Goal: Task Accomplishment & Management: Use online tool/utility

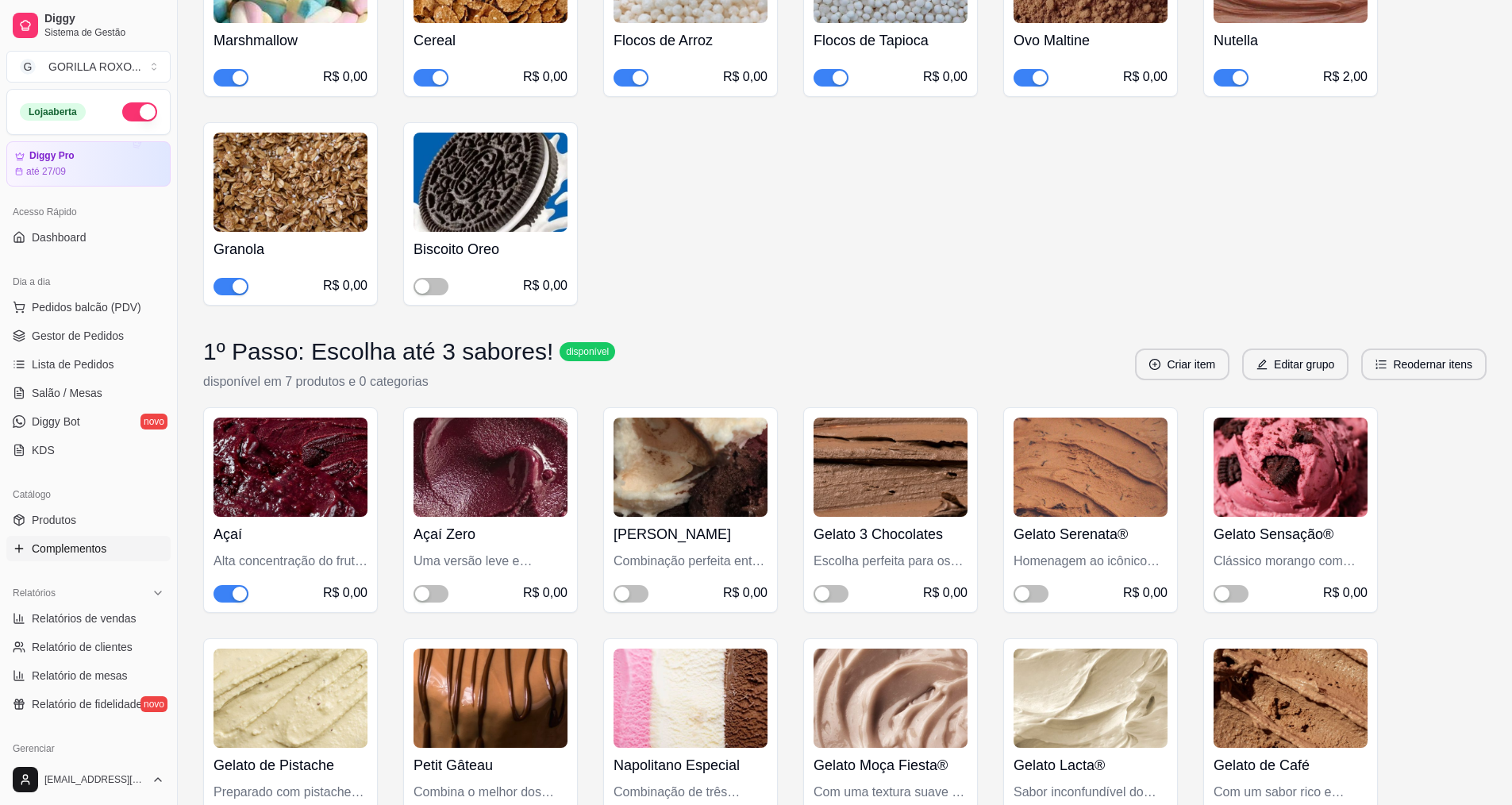
scroll to position [159, 0]
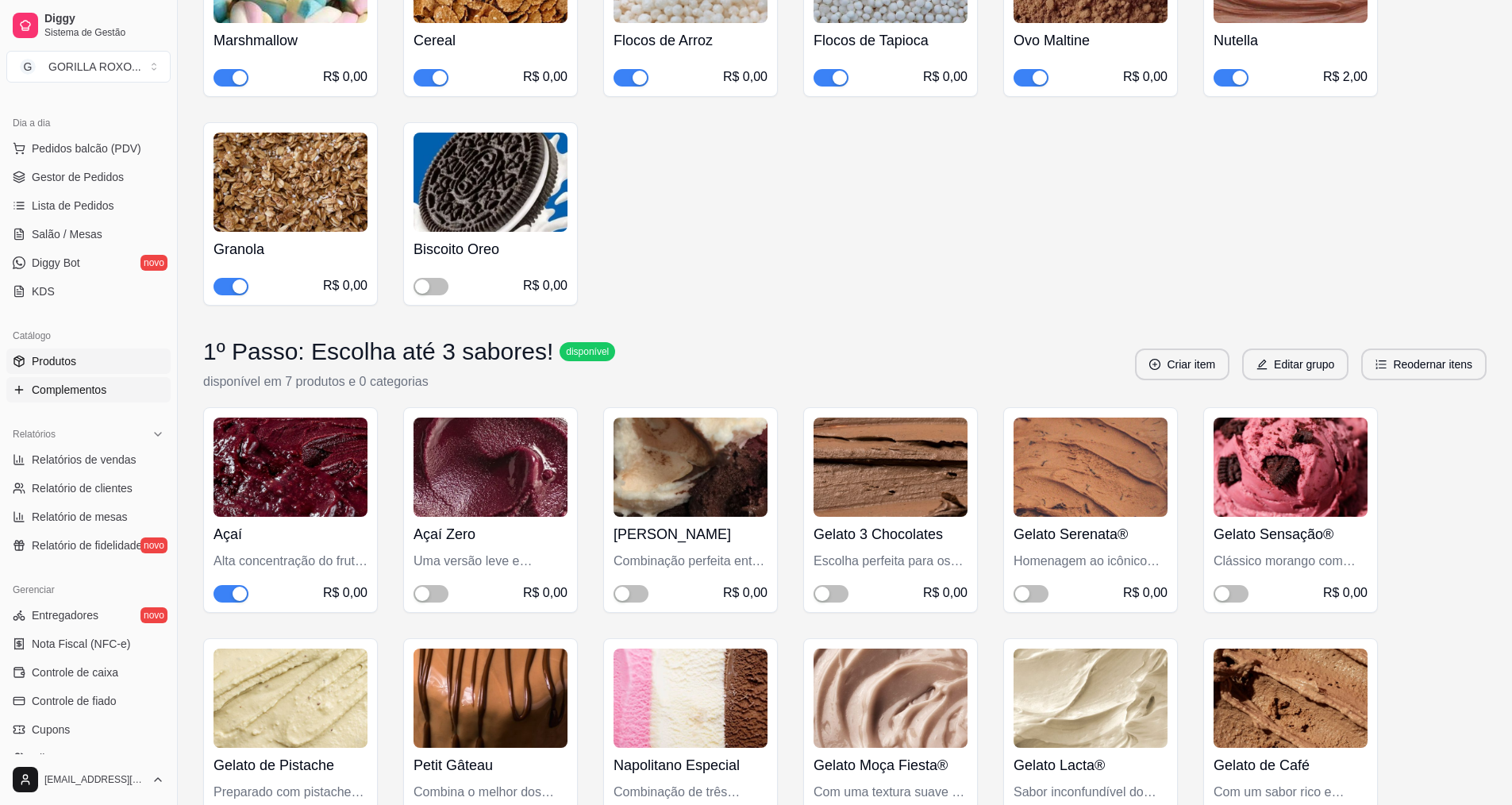
click at [82, 364] on link "Produtos" at bounding box center [89, 361] width 164 height 26
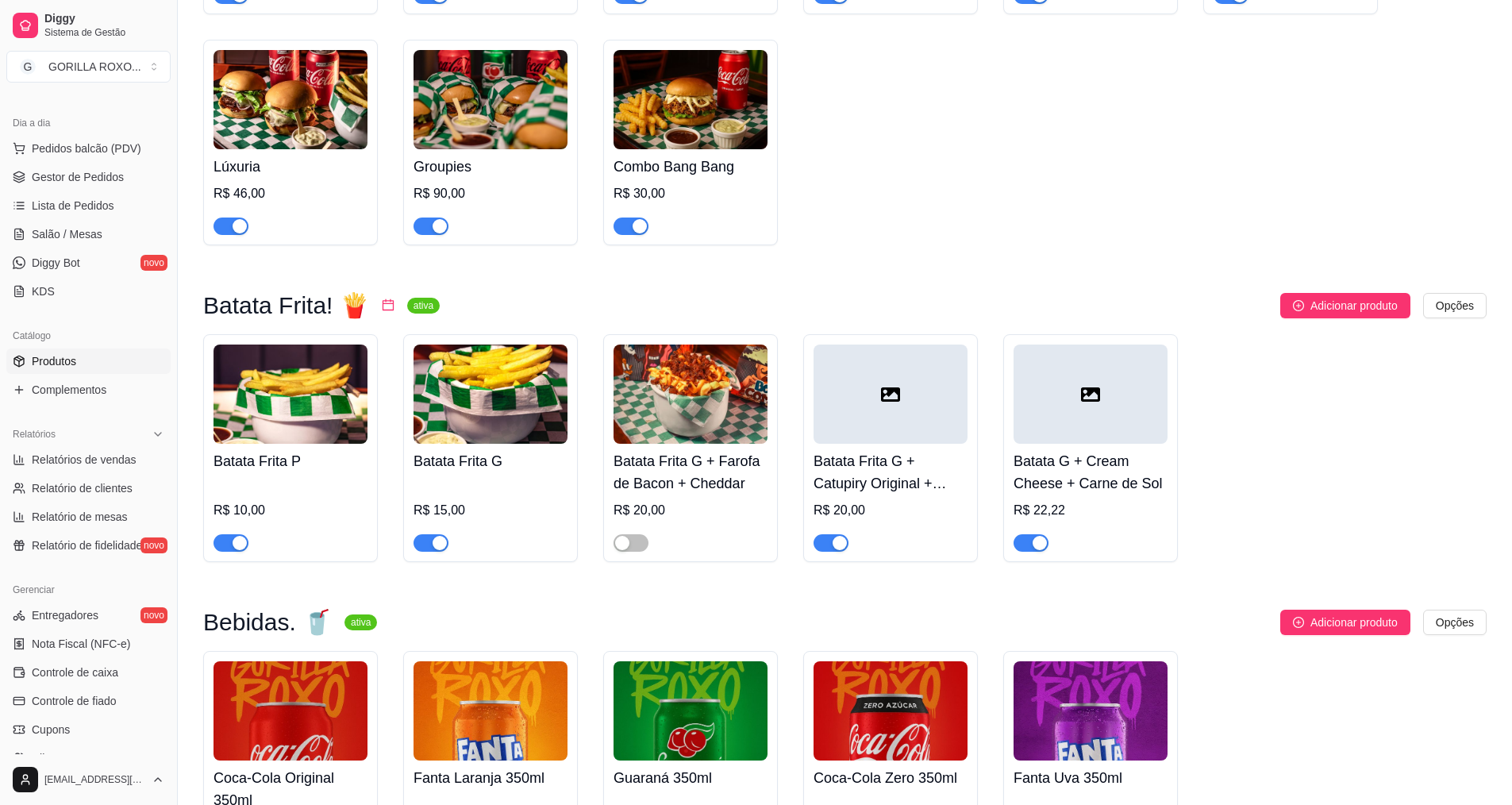
scroll to position [1954, 0]
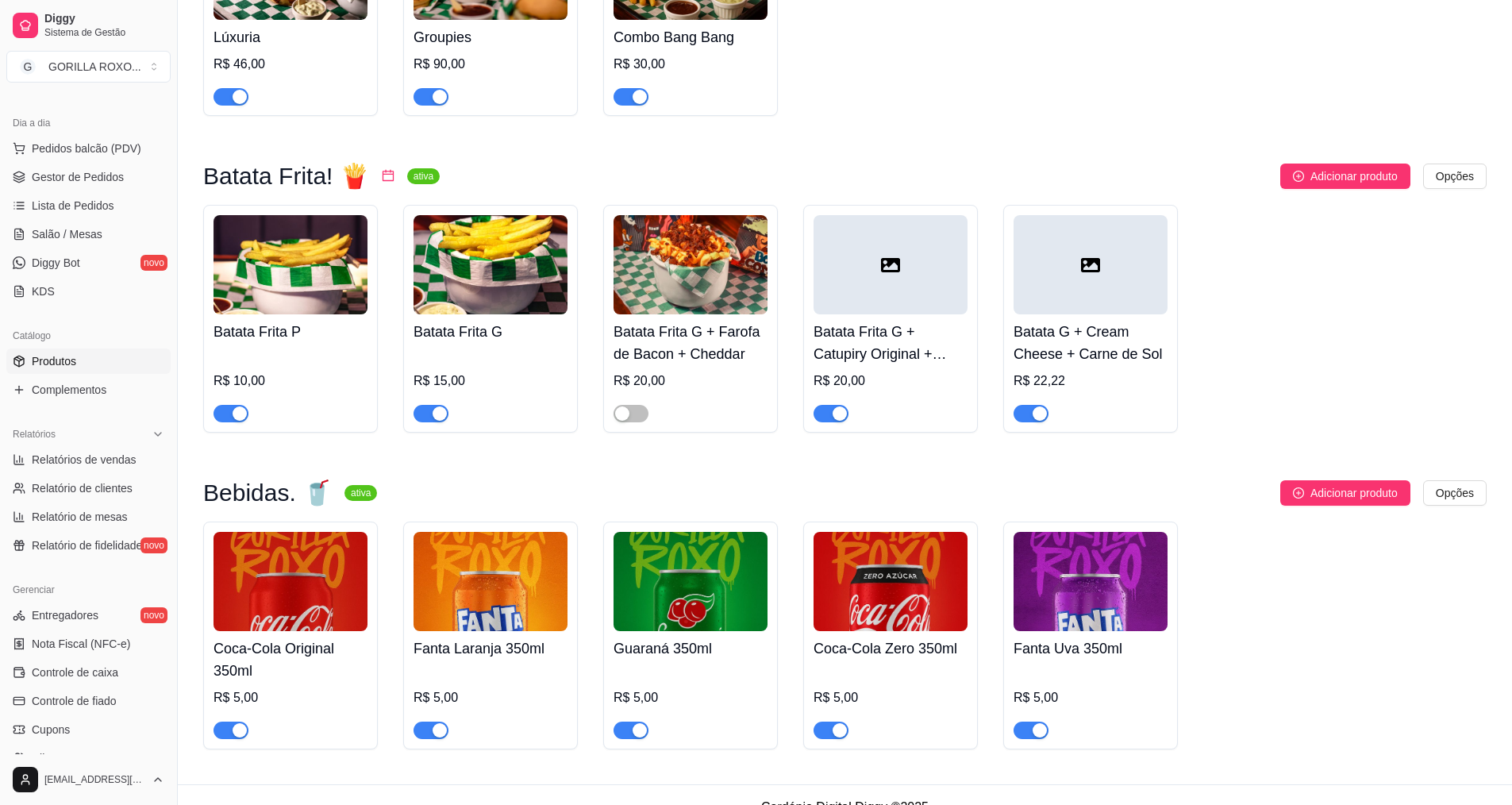
click at [823, 721] on span "button" at bounding box center [831, 729] width 35 height 18
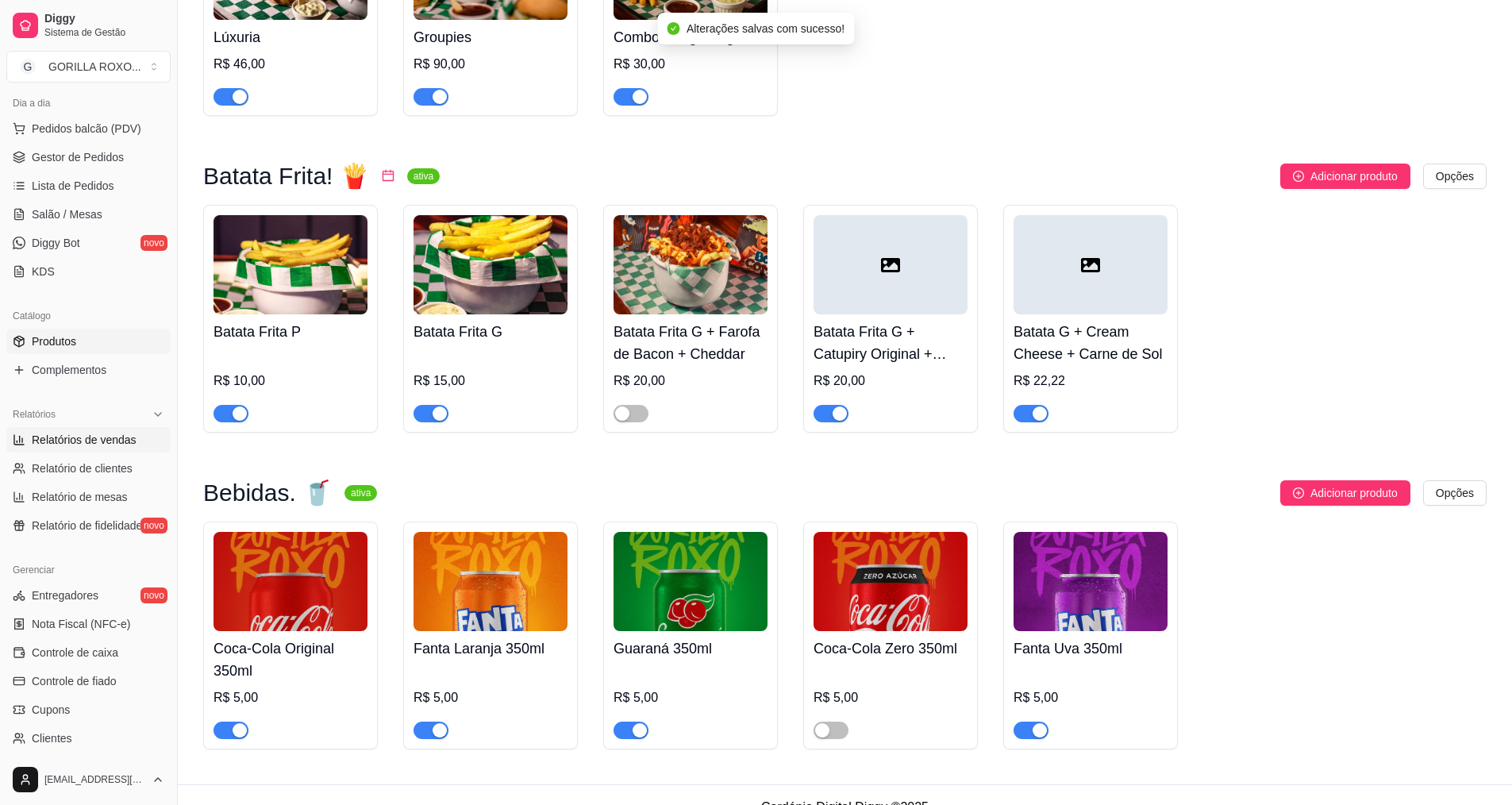
scroll to position [20, 0]
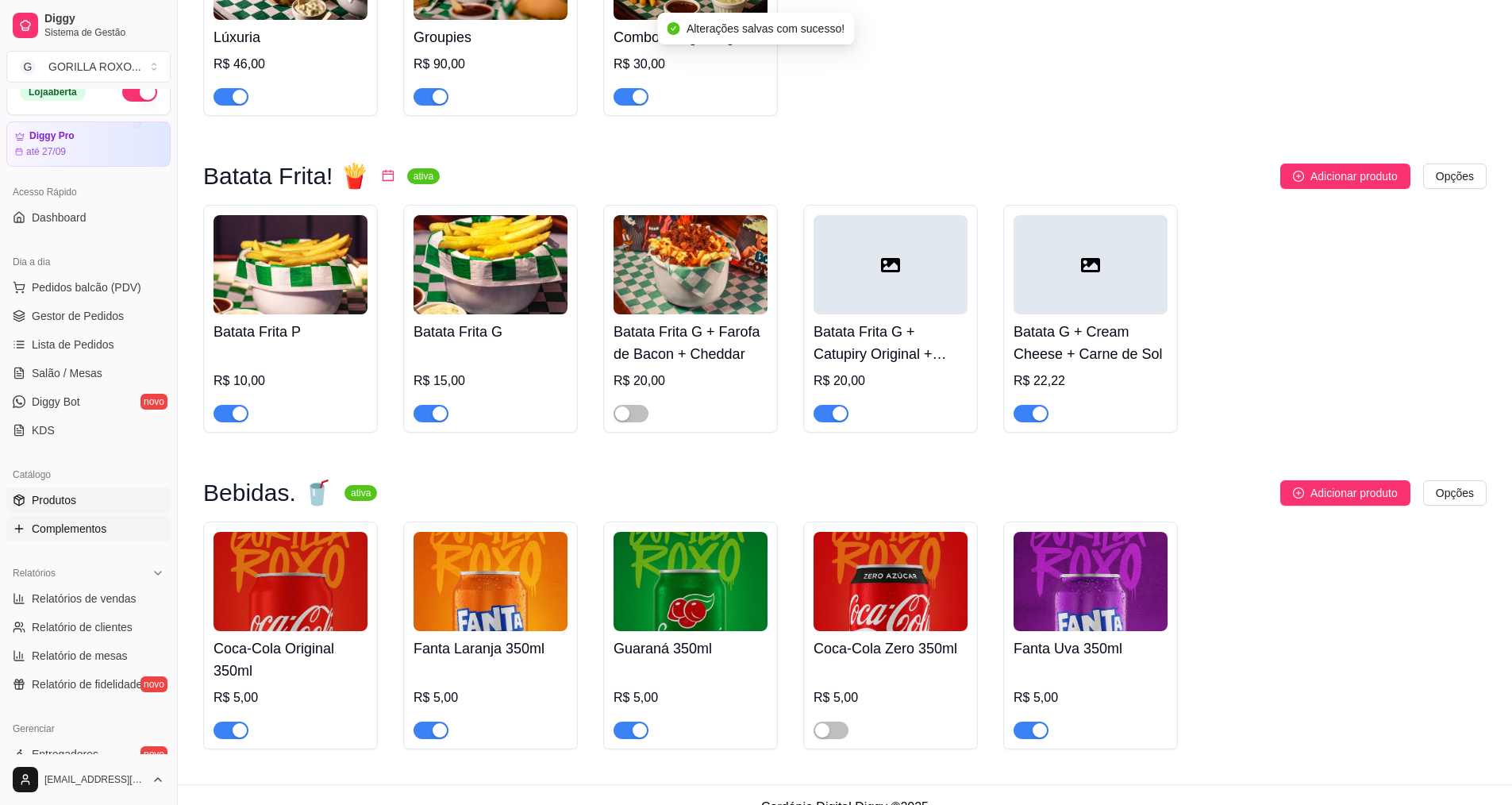
click at [82, 536] on span "Complementos" at bounding box center [68, 527] width 75 height 16
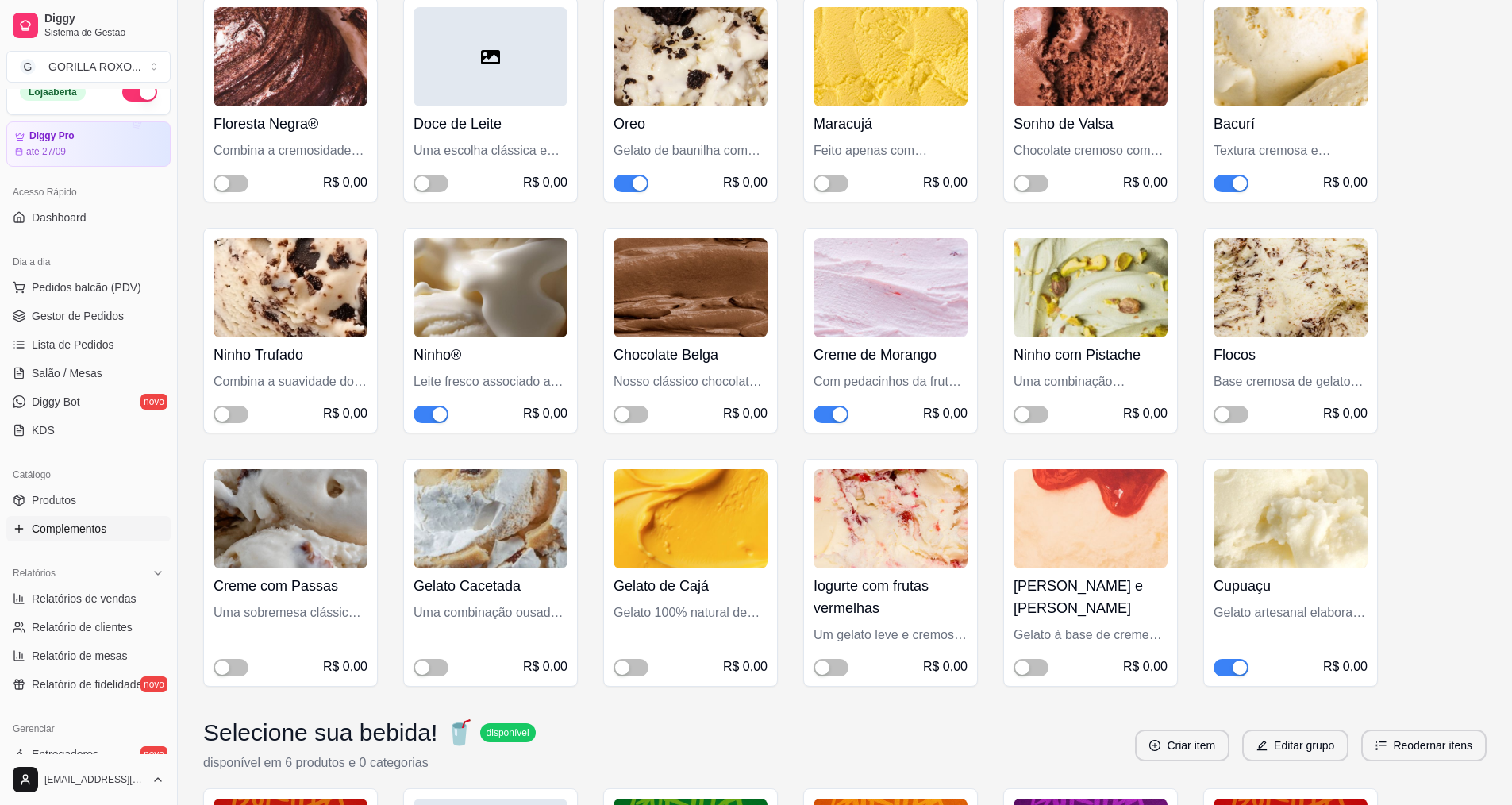
scroll to position [3491, 0]
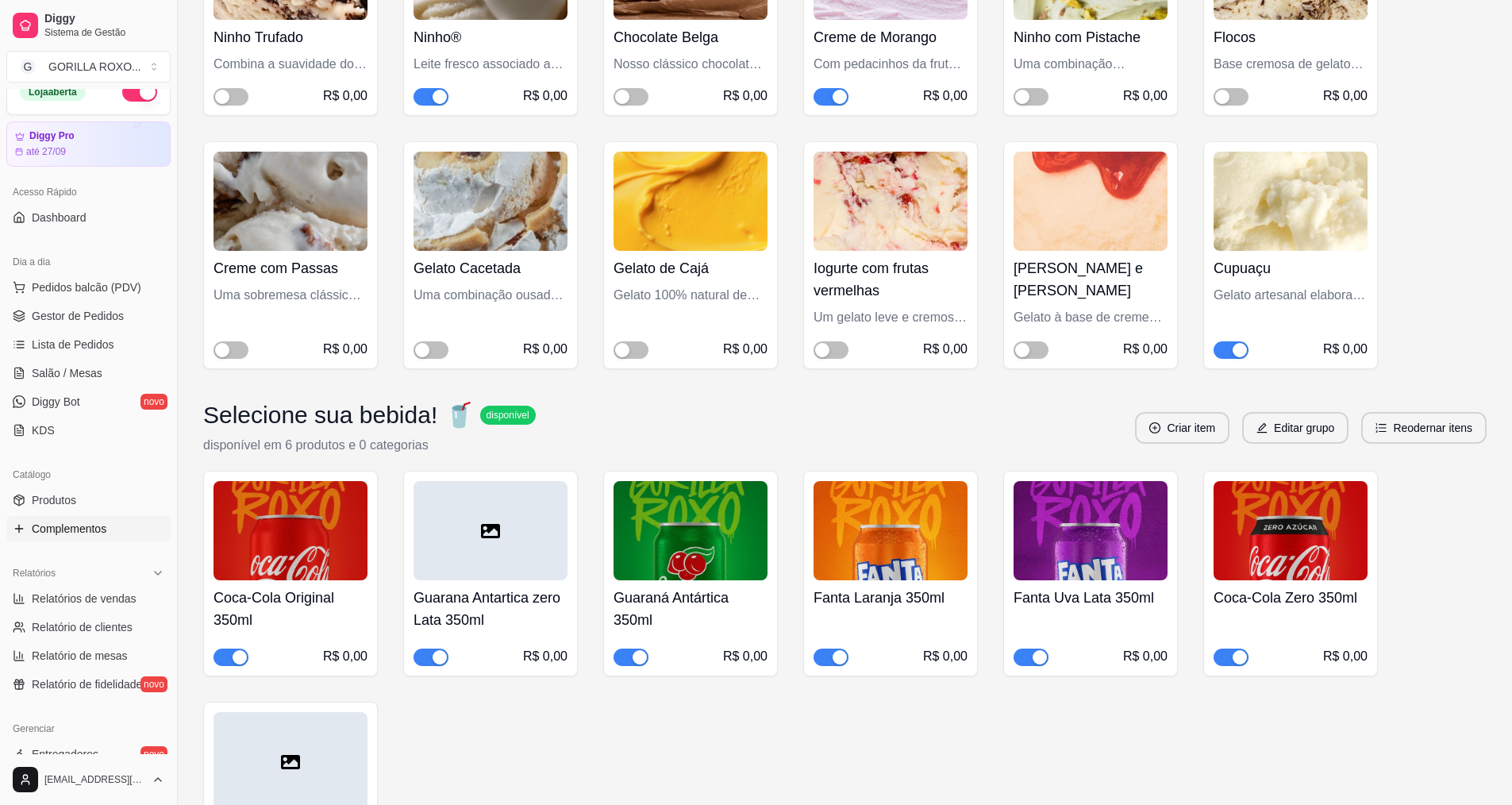
click at [217, 648] on span "button" at bounding box center [231, 657] width 35 height 18
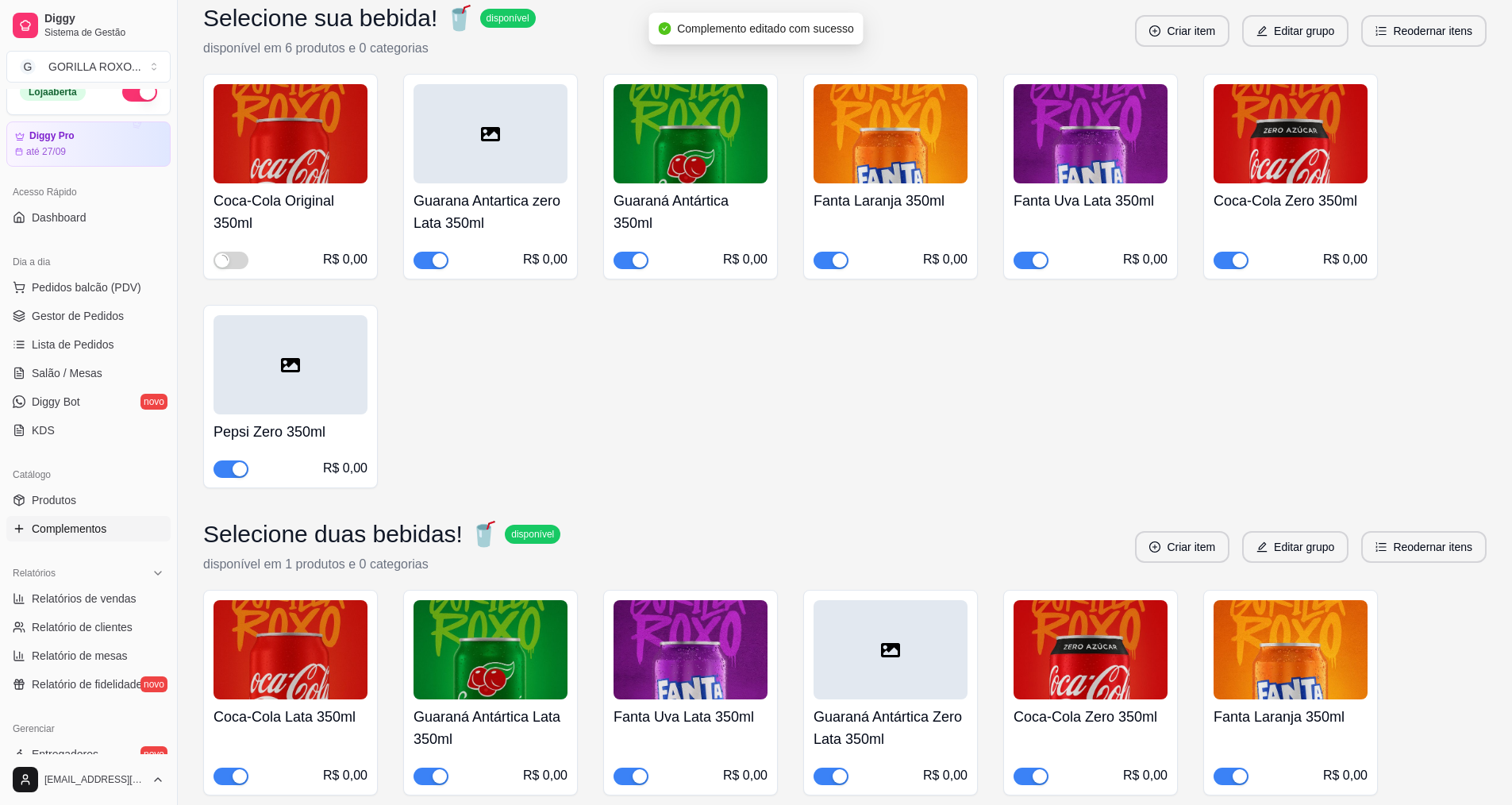
scroll to position [3808, 0]
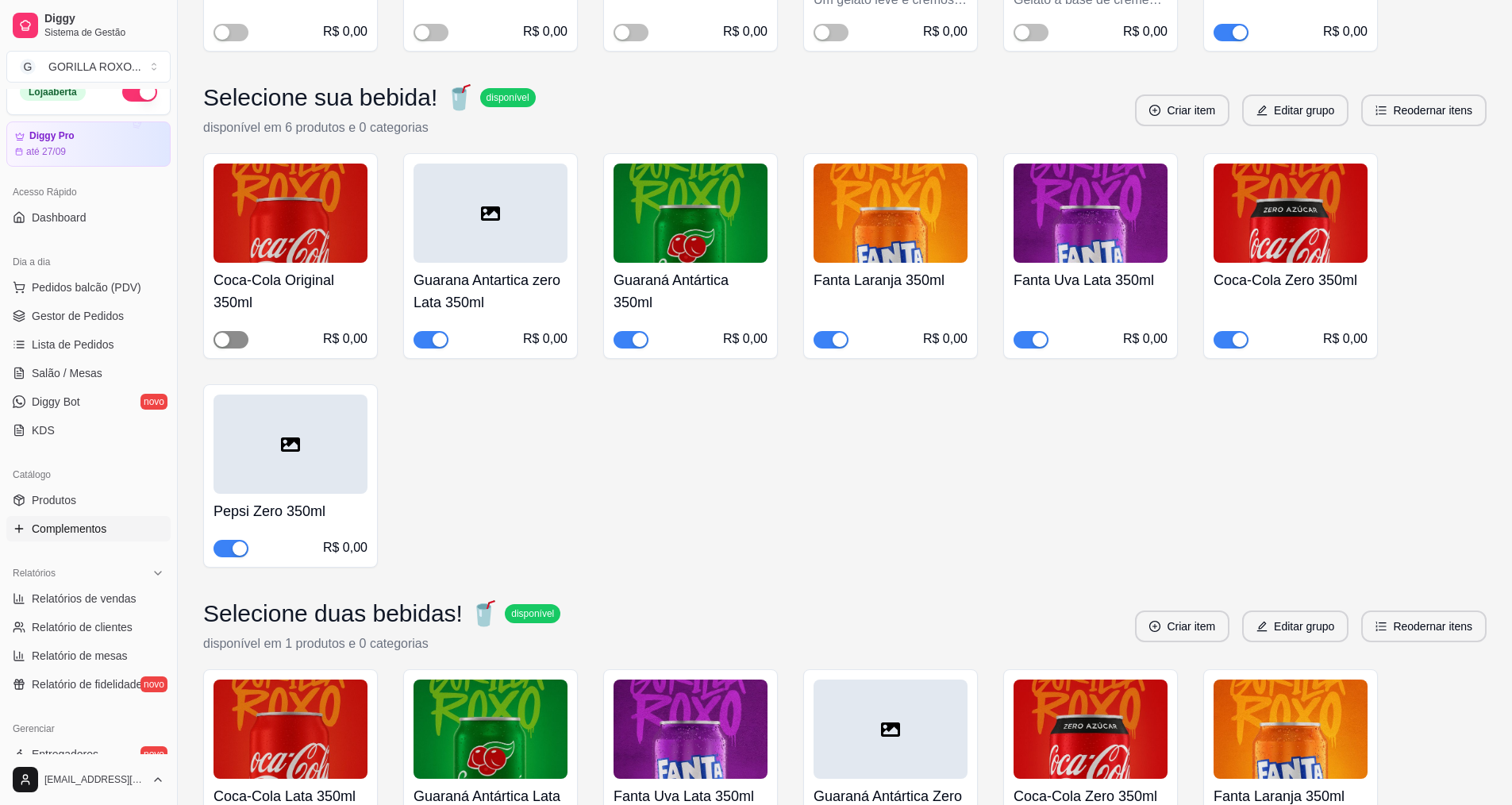
click at [237, 331] on span "button" at bounding box center [231, 339] width 35 height 18
click at [1234, 333] on div "button" at bounding box center [1239, 339] width 14 height 14
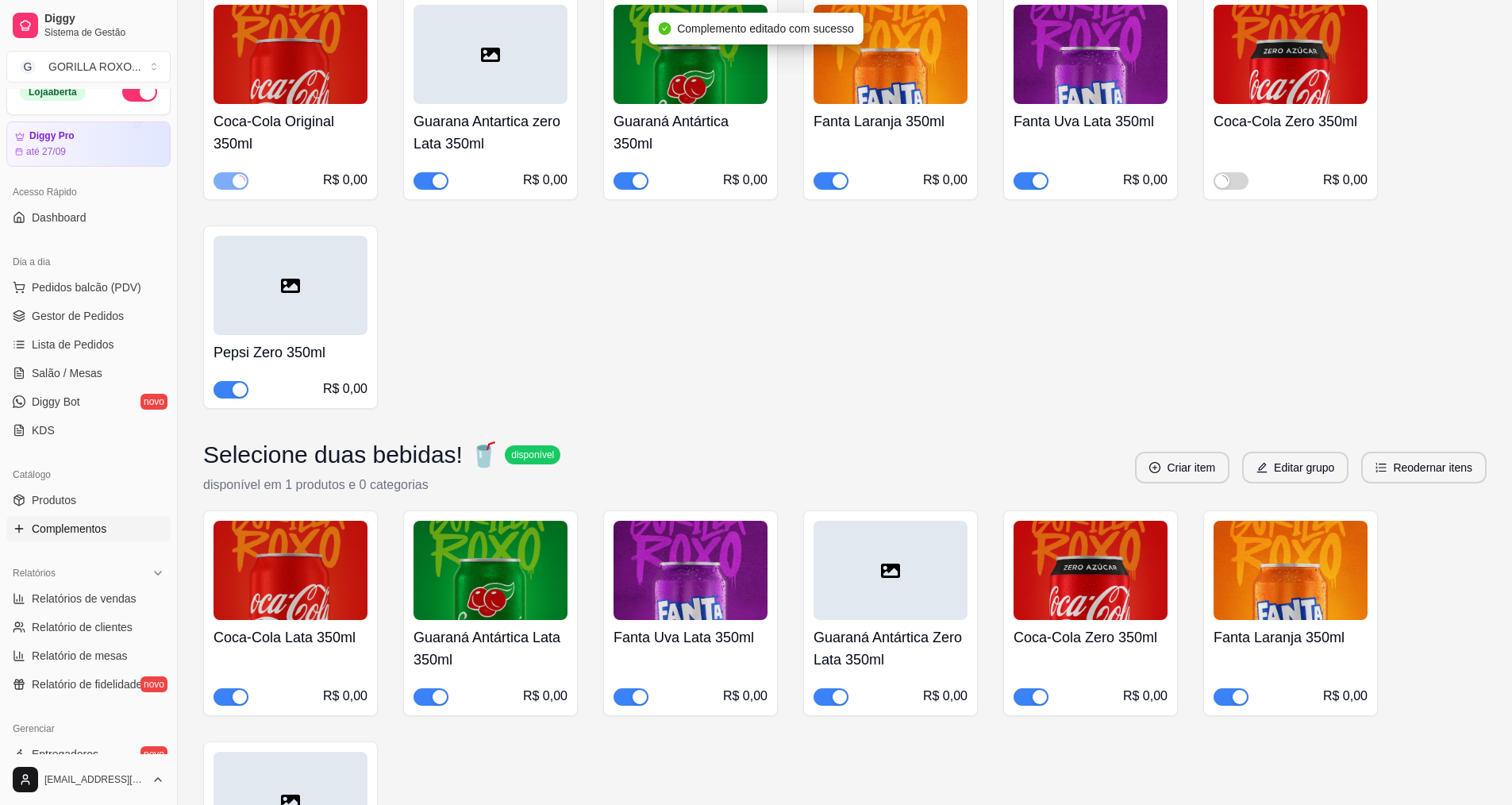
click at [1030, 688] on span "button" at bounding box center [1031, 696] width 35 height 18
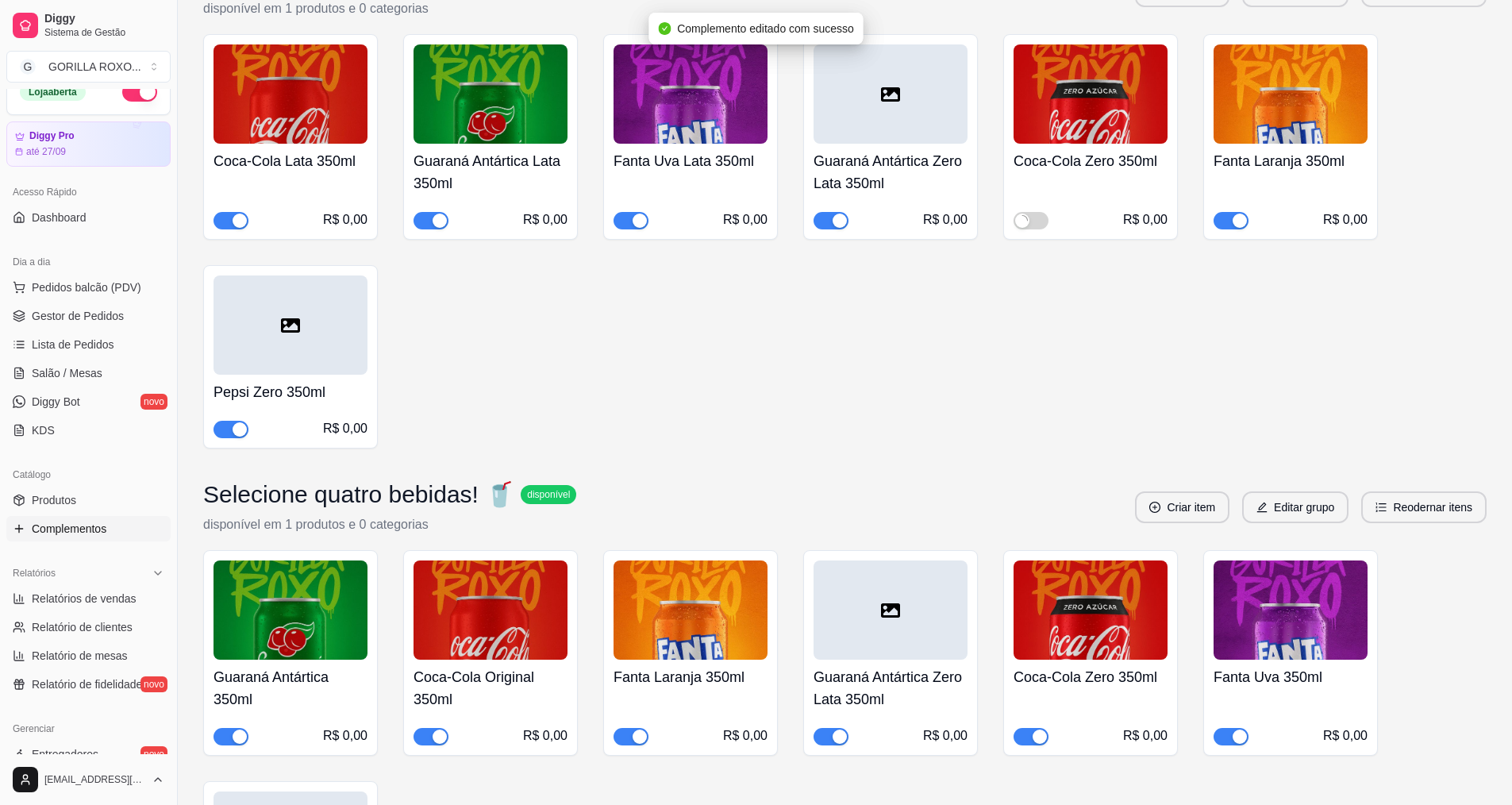
scroll to position [4761, 0]
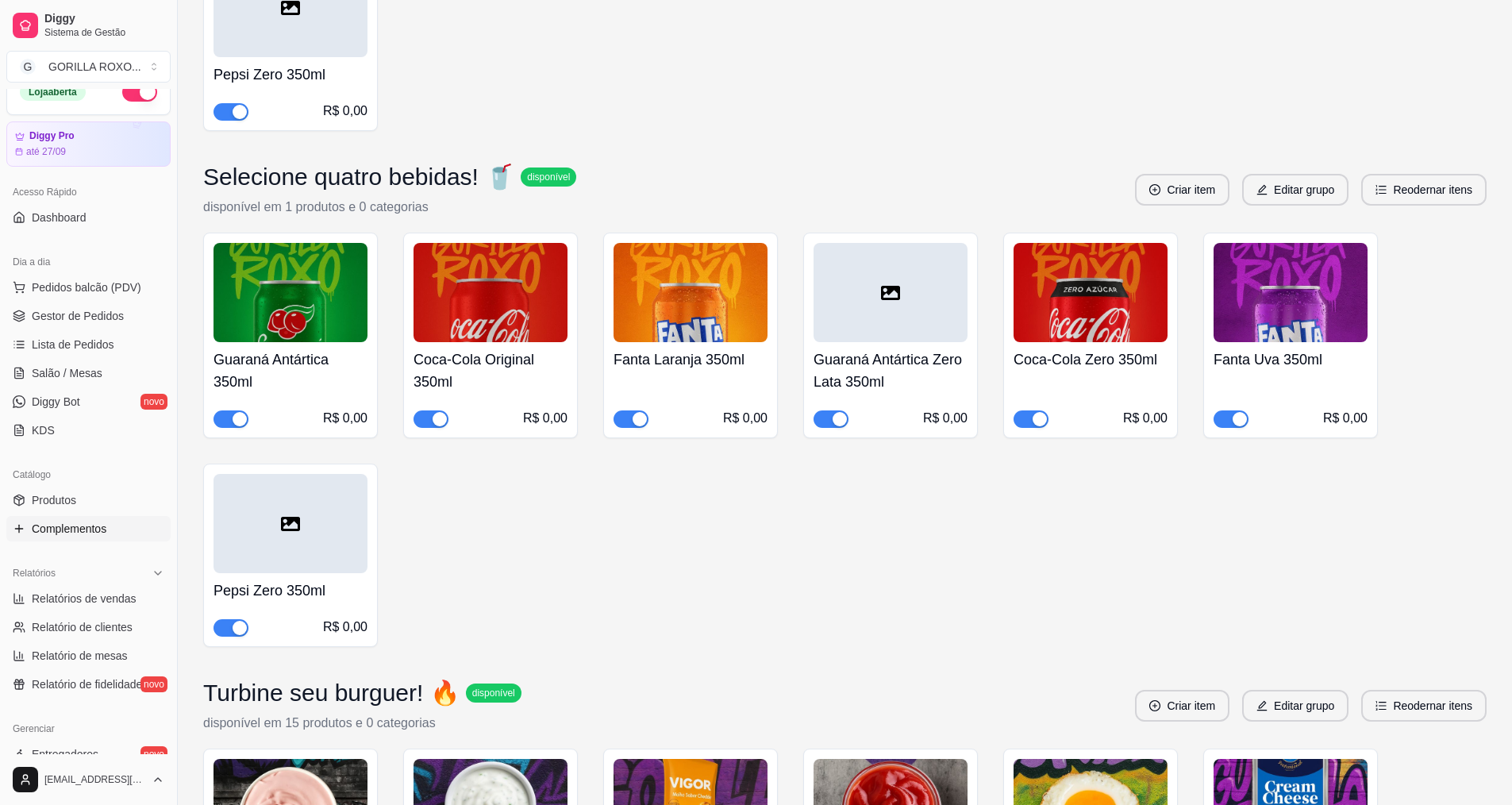
click at [1035, 412] on div "button" at bounding box center [1040, 419] width 14 height 14
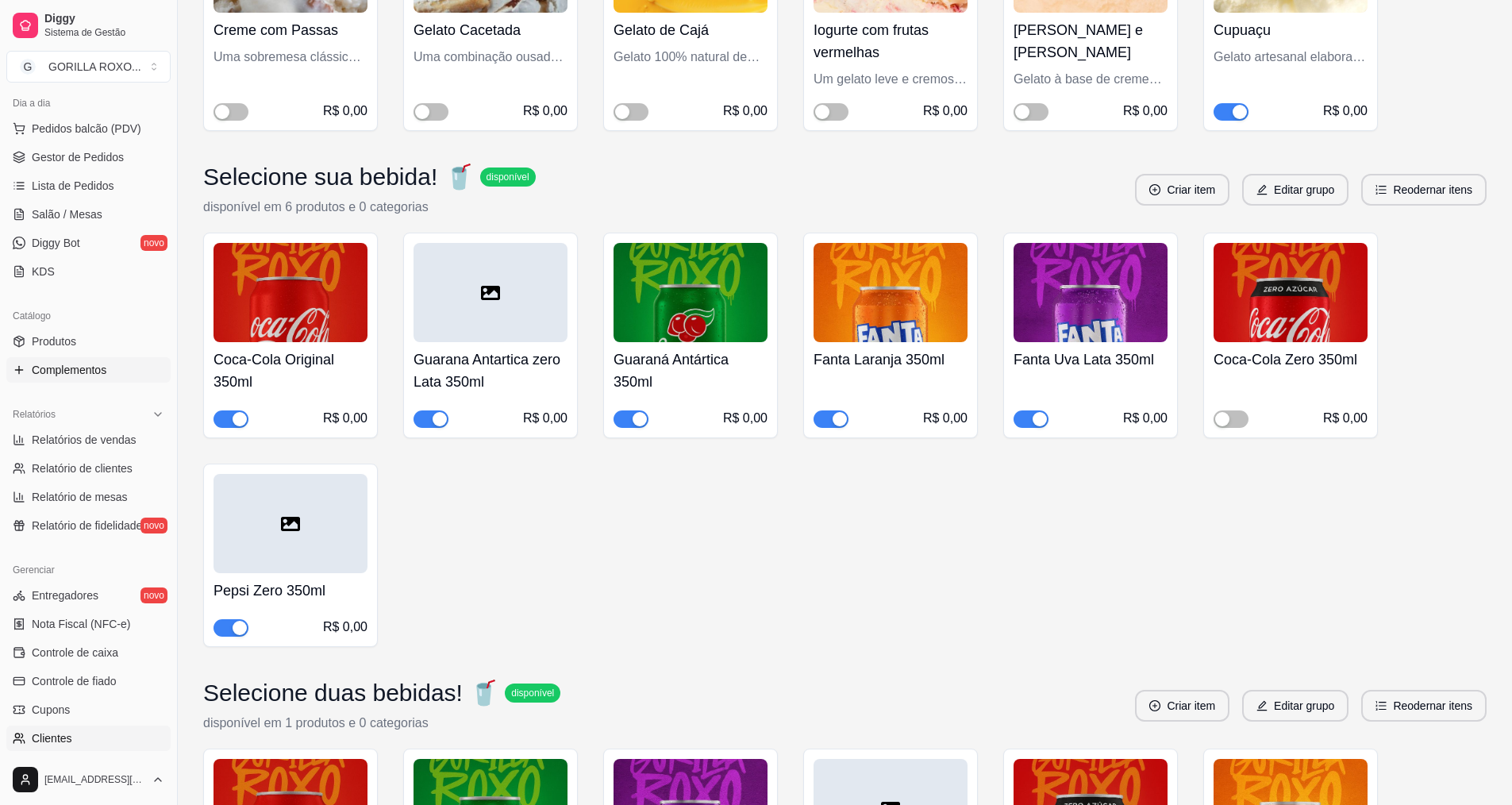
scroll to position [337, 0]
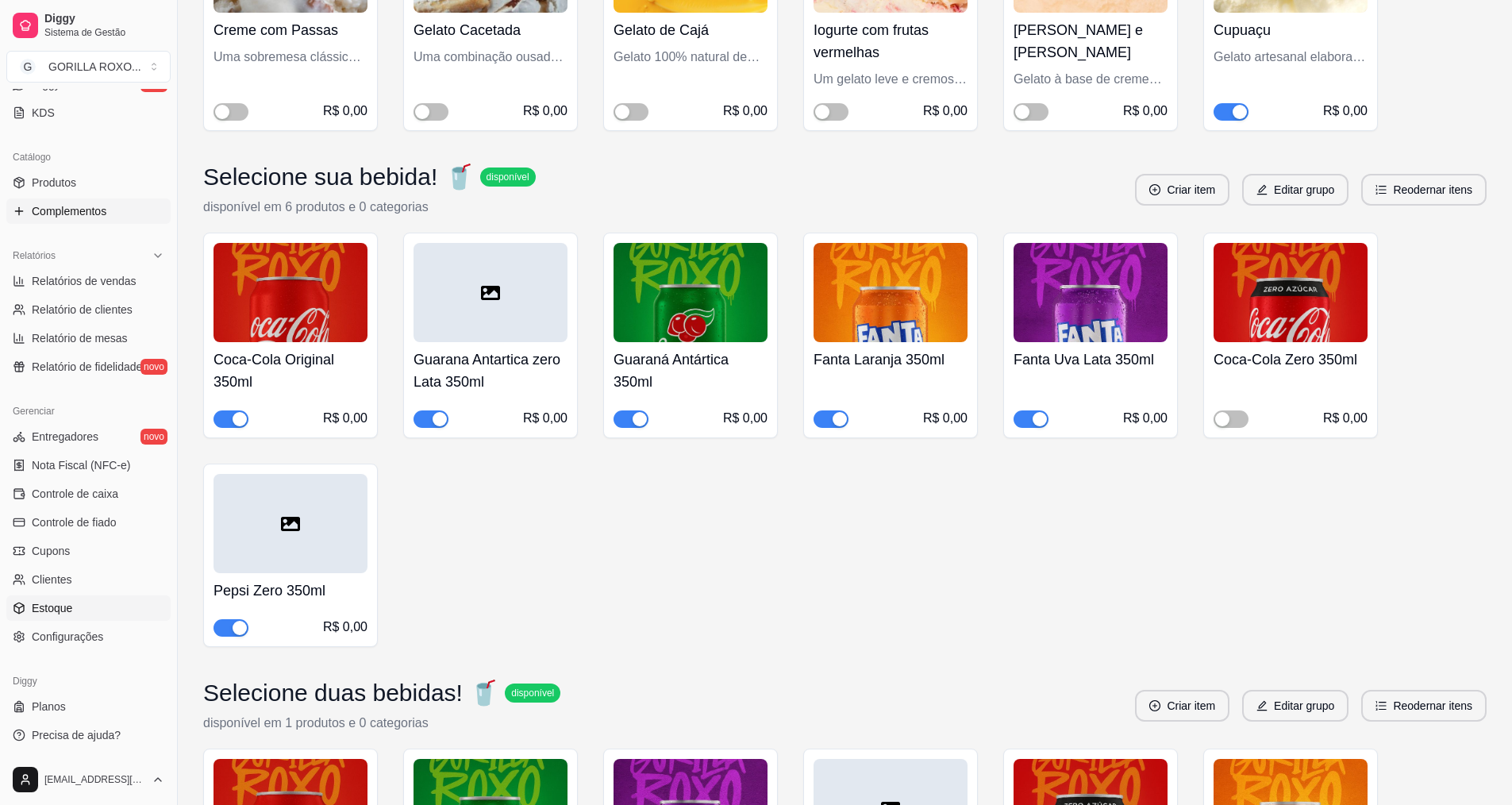
click at [58, 611] on span "Estoque" at bounding box center [52, 608] width 41 height 16
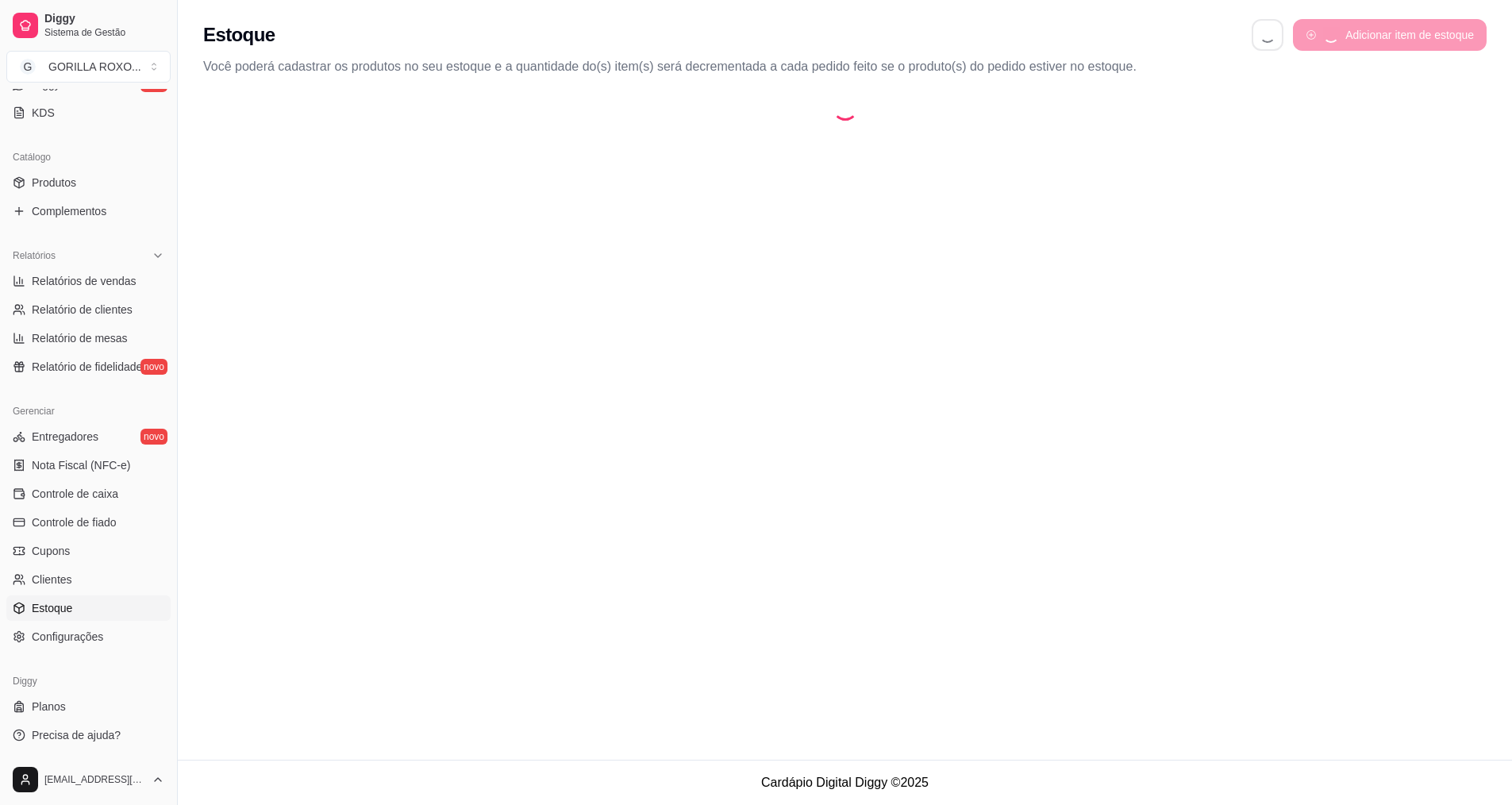
select select "QUANTITY_ORDER"
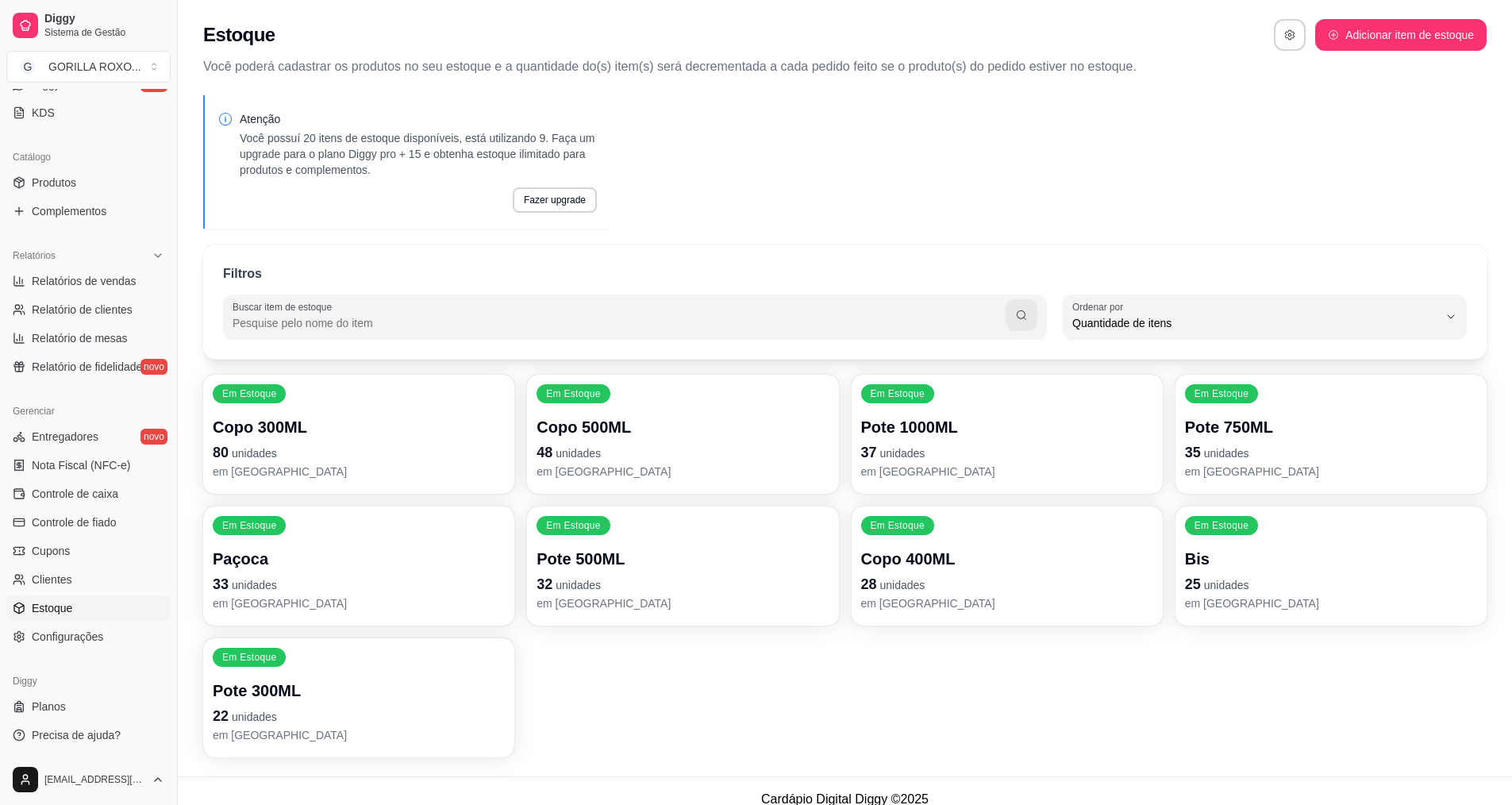
scroll to position [17, 0]
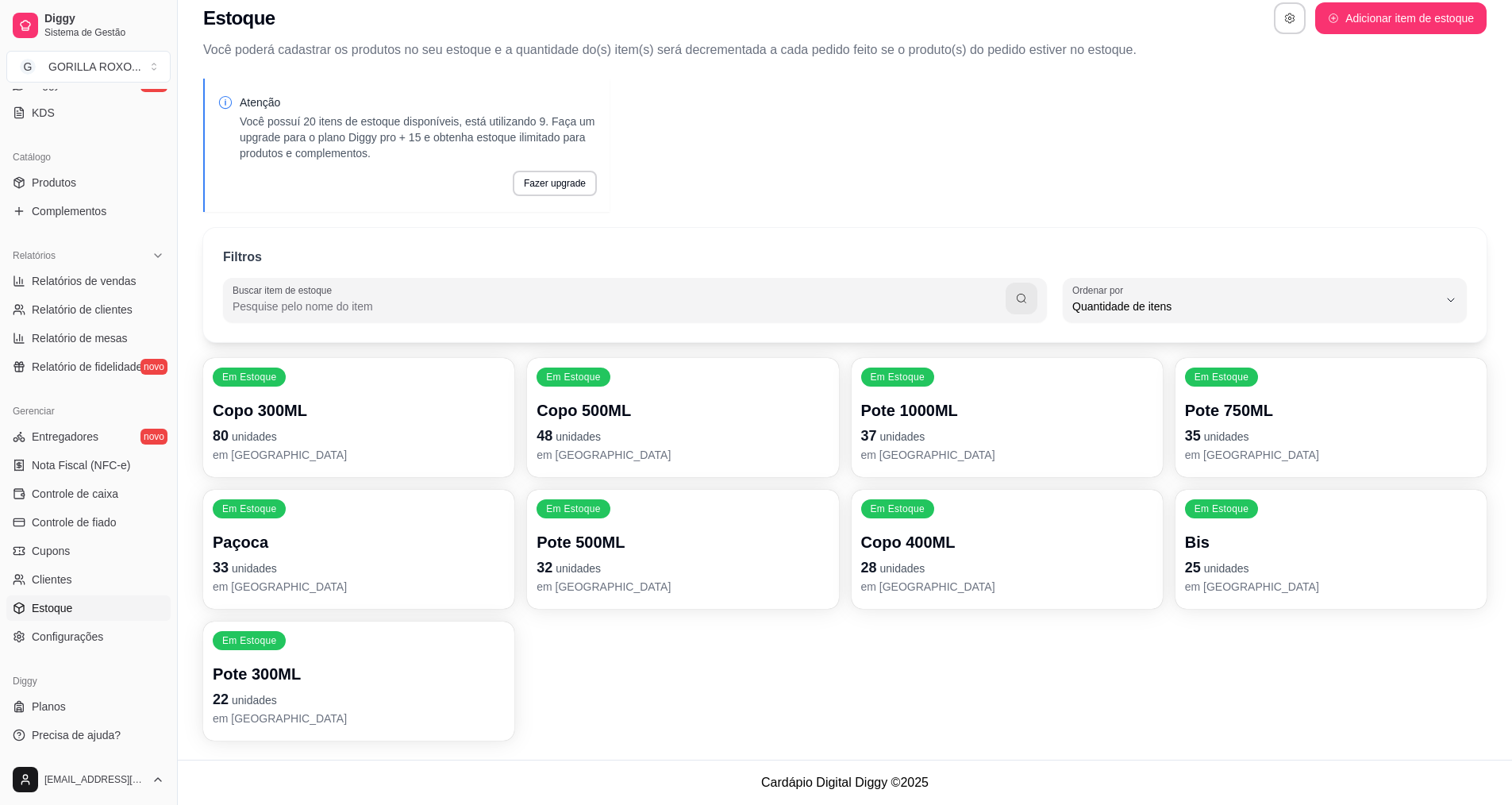
click at [460, 574] on p "33 unidades" at bounding box center [359, 567] width 292 height 22
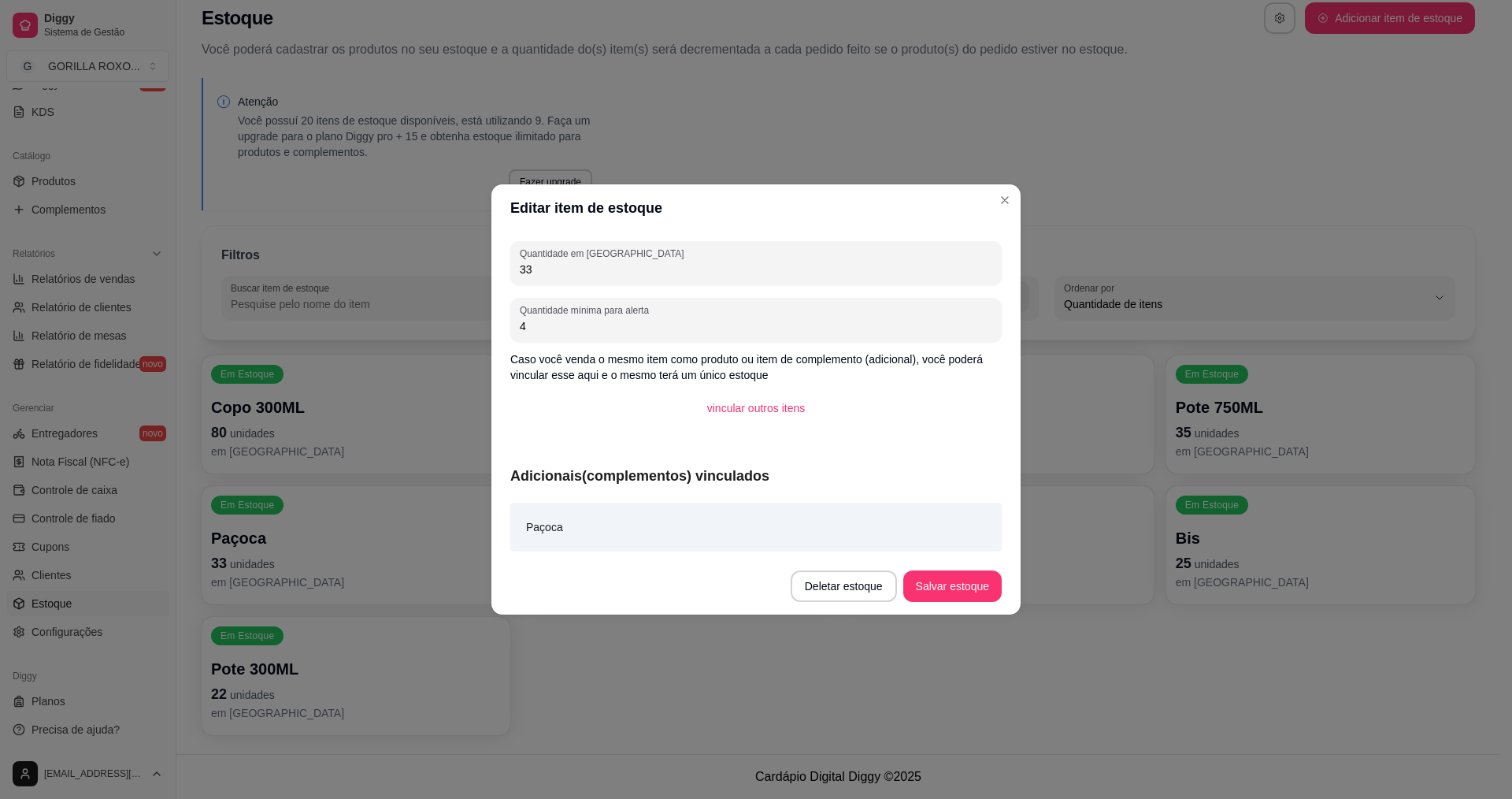
drag, startPoint x: 587, startPoint y: 263, endPoint x: 374, endPoint y: 254, distance: 213.2
click at [375, 254] on div "Editar item de estoque Quantidade em estoque 33 Quantidade mínima para alerta 4…" at bounding box center [756, 399] width 1512 height 799
type input "70"
click at [955, 590] on button "Salvar estoque" at bounding box center [953, 586] width 99 height 31
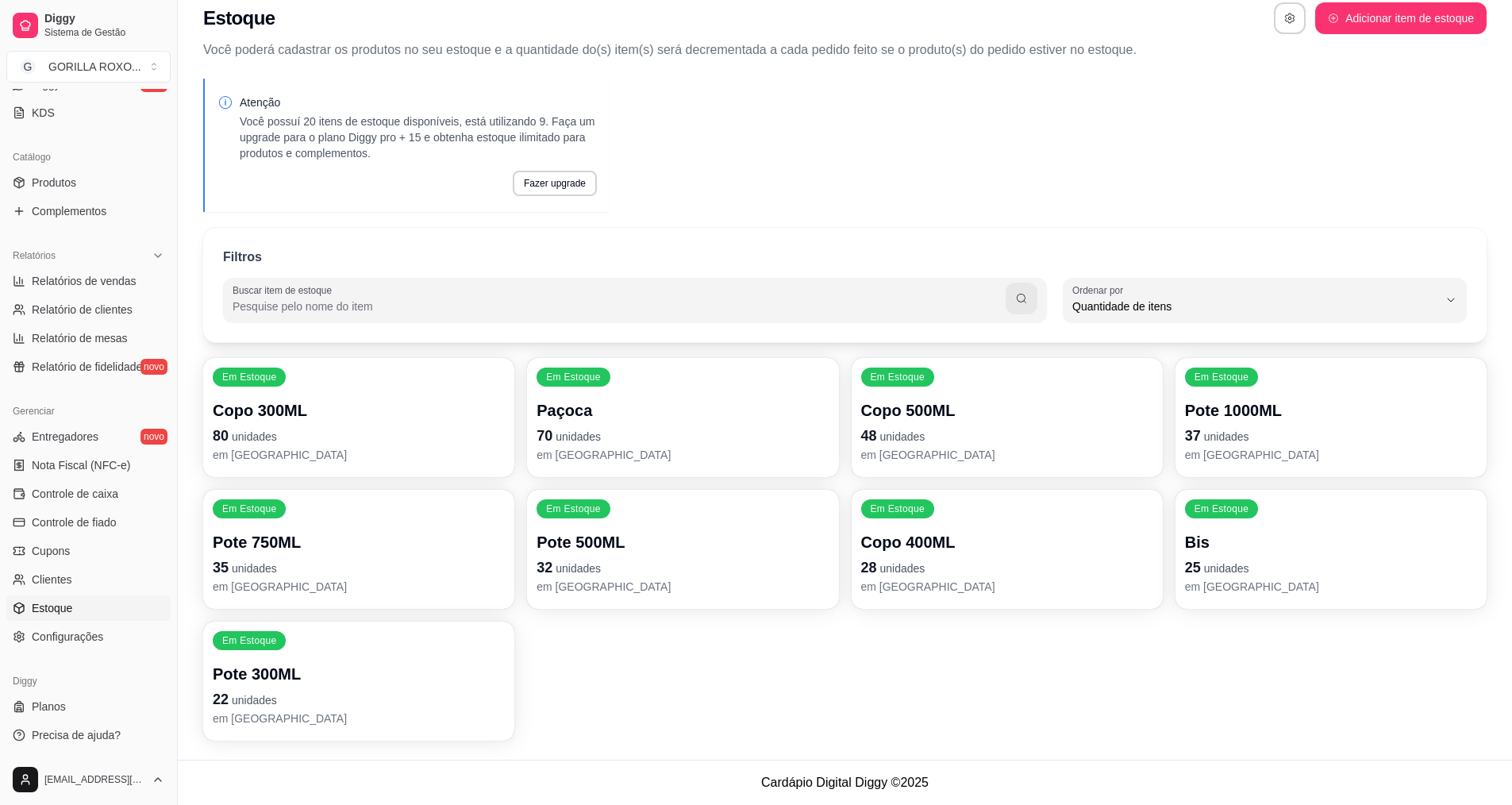
click at [1207, 590] on p "em [GEOGRAPHIC_DATA]" at bounding box center [1331, 586] width 292 height 16
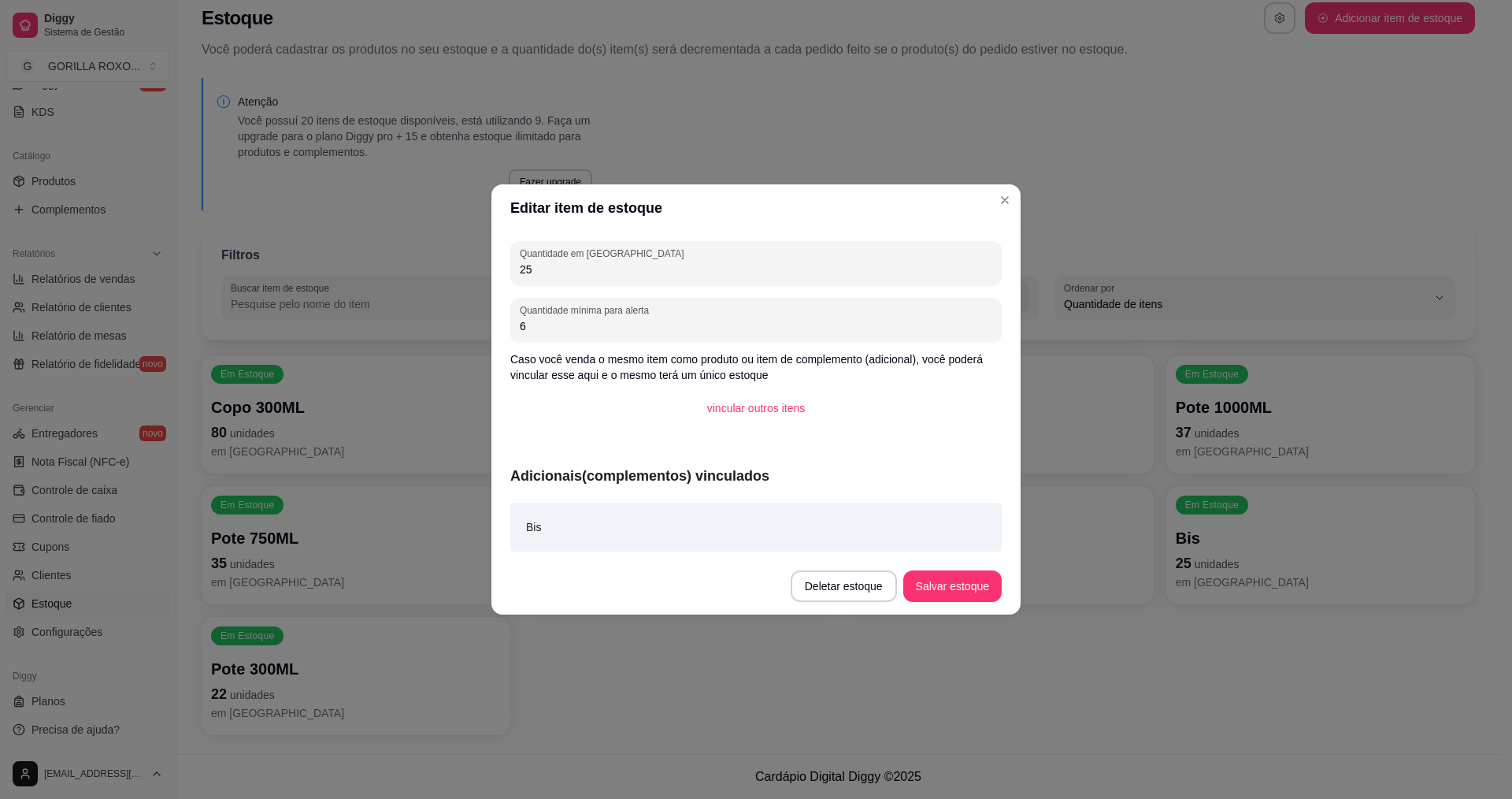
drag, startPoint x: 591, startPoint y: 266, endPoint x: 409, endPoint y: 253, distance: 182.5
click at [410, 253] on div "Editar item de estoque Quantidade em estoque 25 Quantidade mínima para alerta 6…" at bounding box center [756, 399] width 1512 height 799
type input "32"
click at [952, 579] on button "Salvar estoque" at bounding box center [953, 586] width 99 height 31
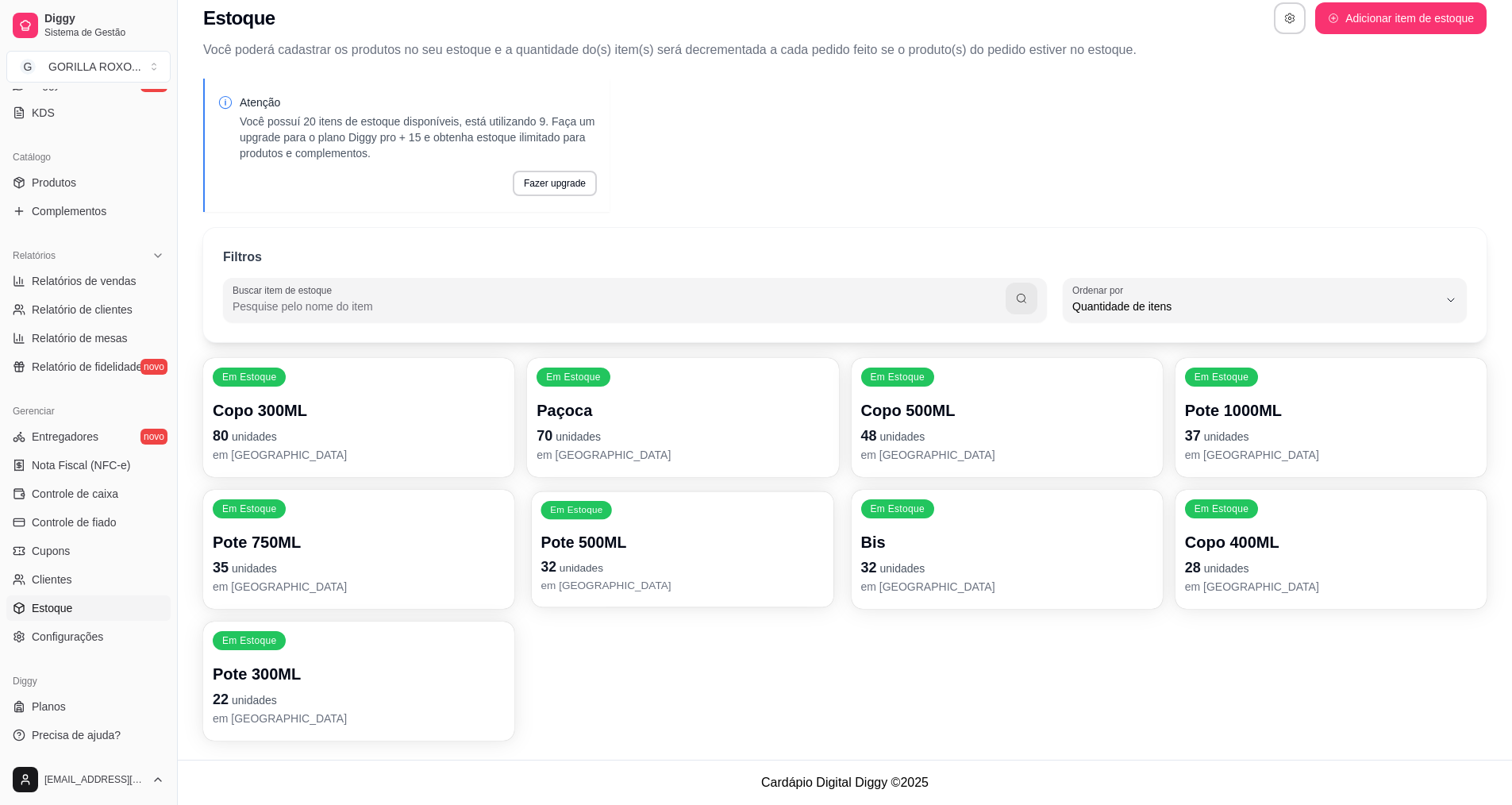
click at [672, 574] on p "32 unidades" at bounding box center [683, 566] width 283 height 21
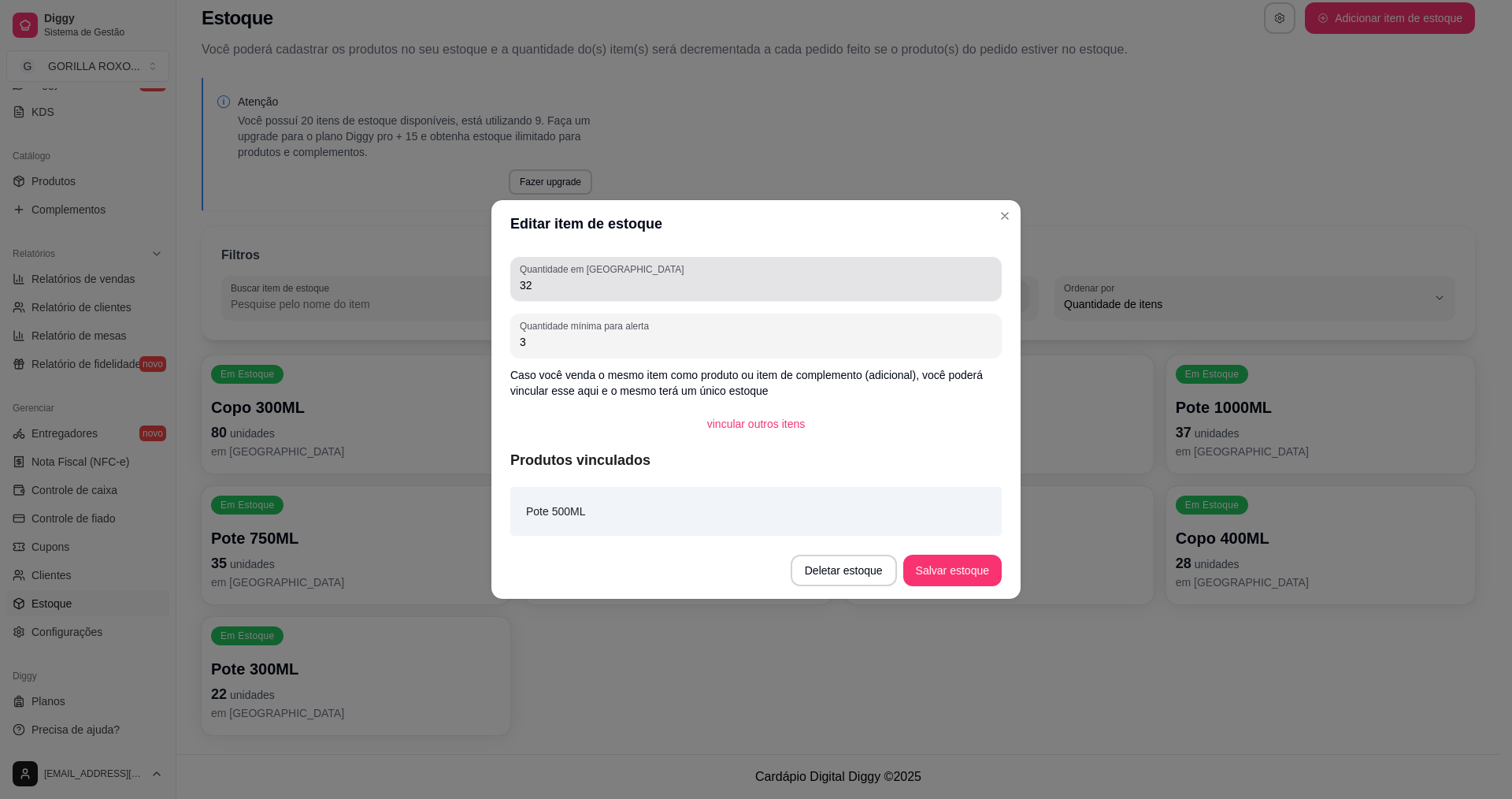
drag, startPoint x: 566, startPoint y: 291, endPoint x: 357, endPoint y: 266, distance: 210.5
click at [357, 266] on div "Editar item de estoque Quantidade em estoque 32 Quantidade mínima para alerta 3…" at bounding box center [756, 399] width 1512 height 799
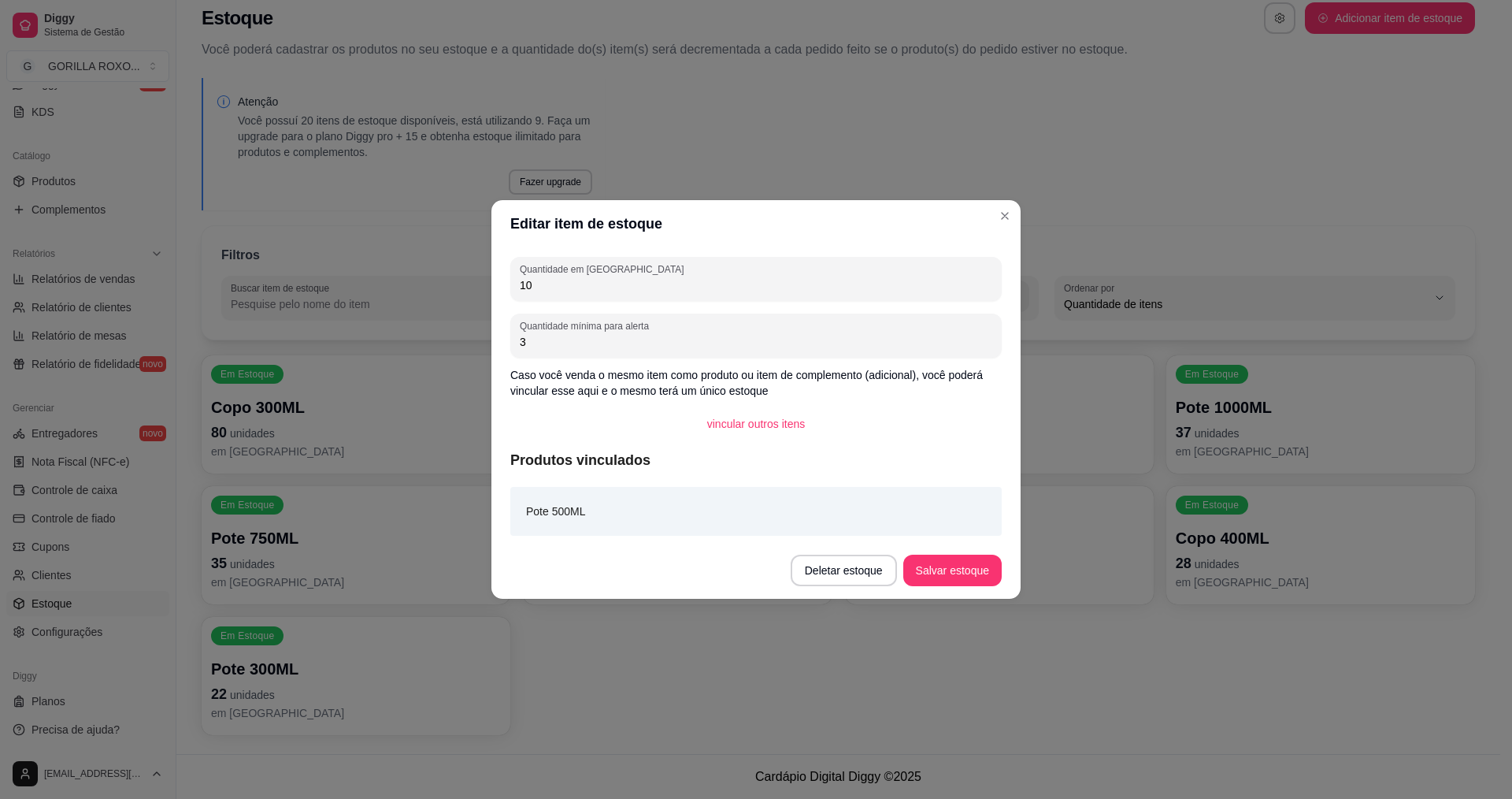
type input "1"
type input "90"
click at [934, 559] on button "Salvar estoque" at bounding box center [952, 571] width 96 height 31
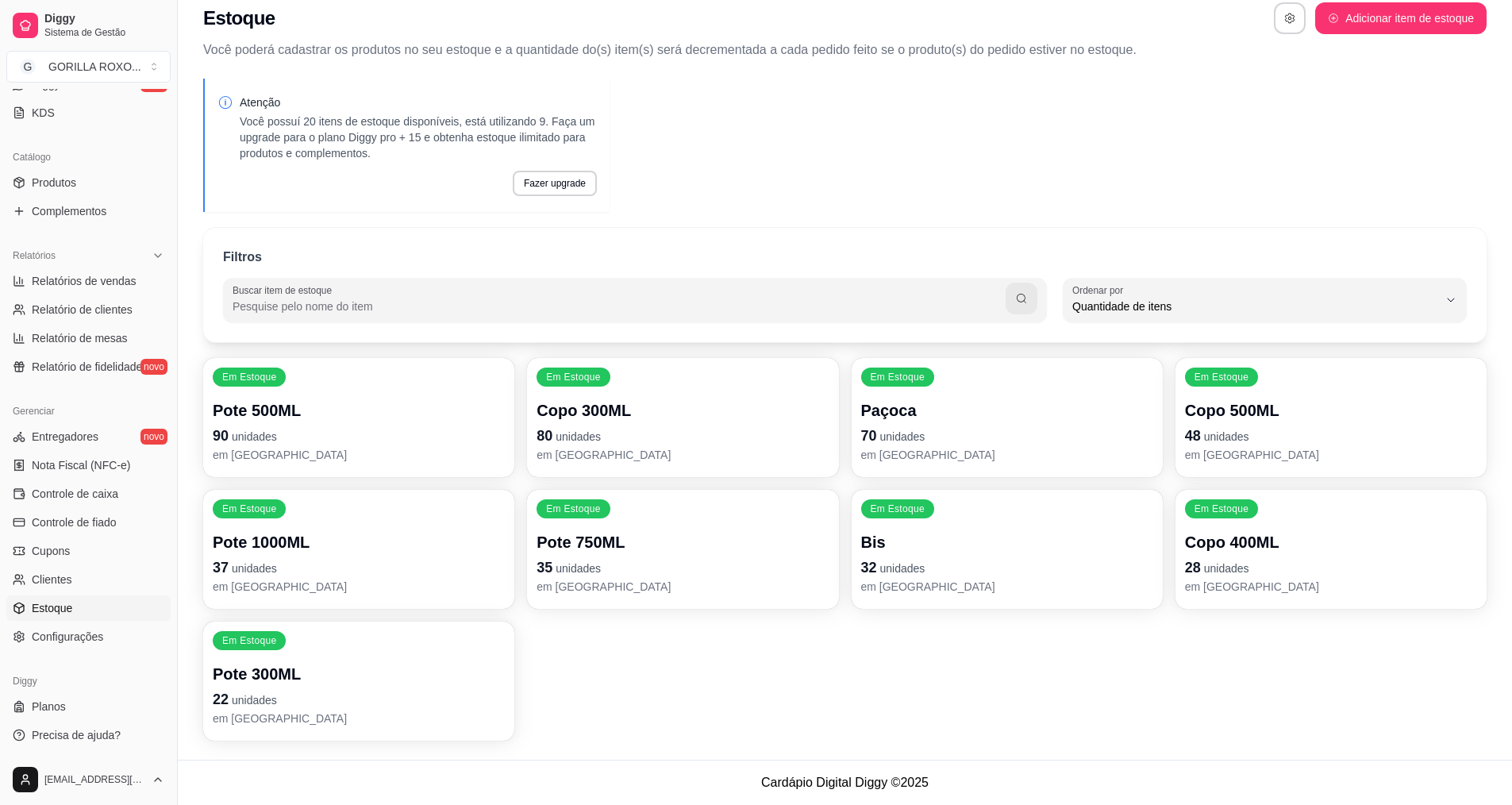
click at [1213, 563] on span "unidades" at bounding box center [1226, 568] width 45 height 13
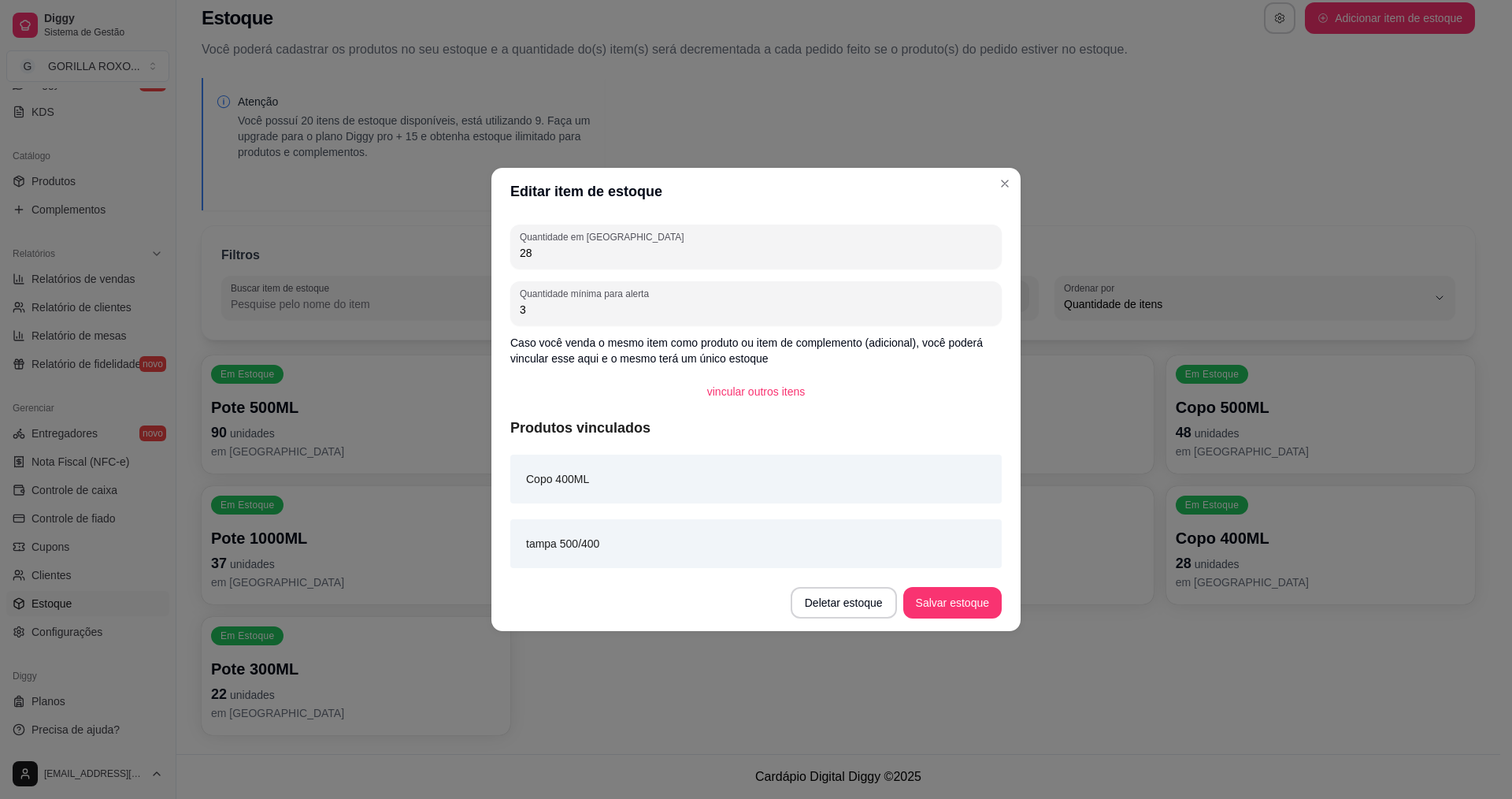
drag, startPoint x: 543, startPoint y: 256, endPoint x: 461, endPoint y: 227, distance: 87.0
click at [461, 227] on div "Editar item de estoque Quantidade em estoque 28 Quantidade mínima para alerta 3…" at bounding box center [756, 399] width 1512 height 799
type input "5"
type input "70"
click at [974, 600] on button "Salvar estoque" at bounding box center [953, 602] width 99 height 31
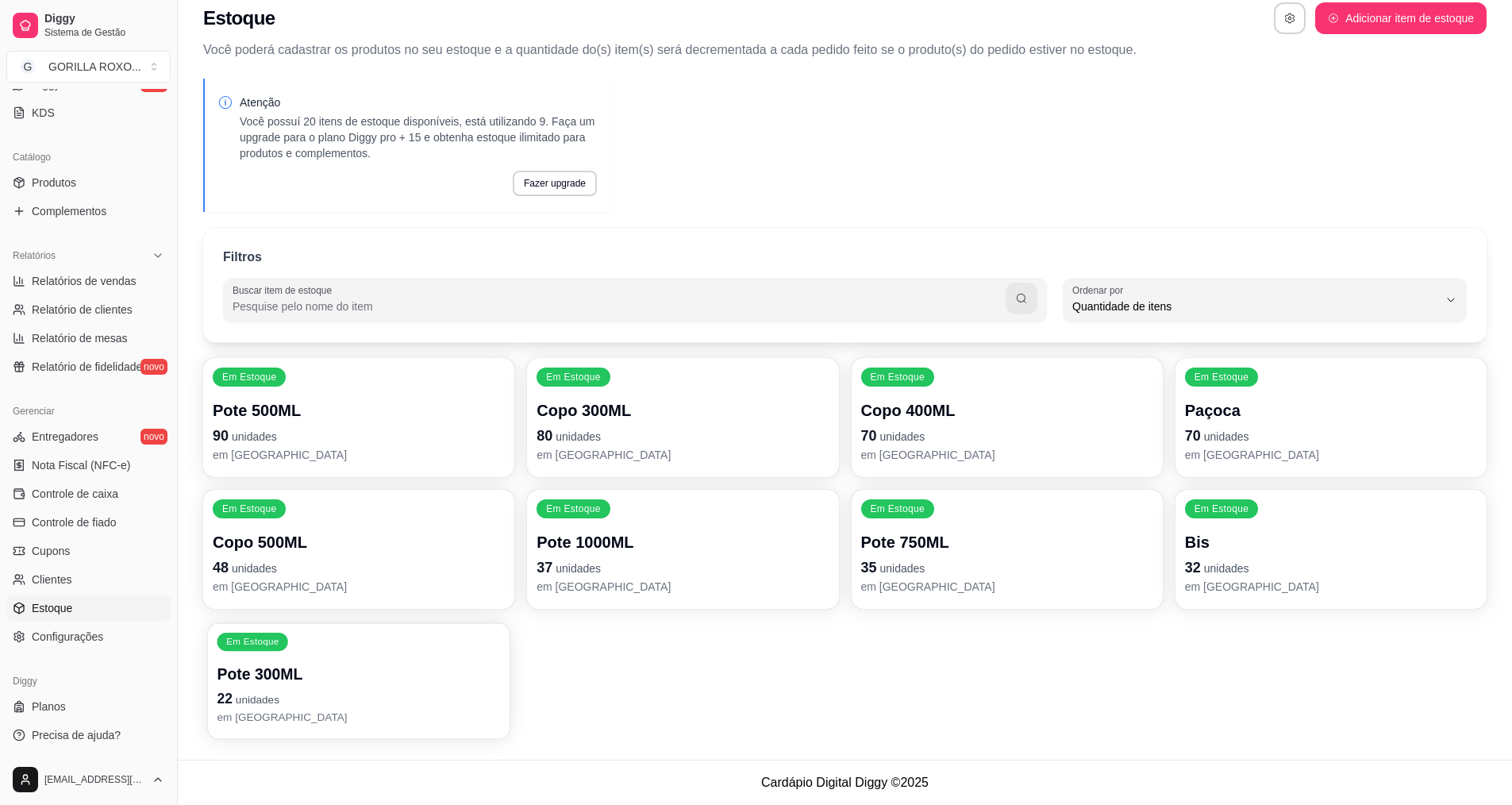
click at [427, 648] on div "Em Estoque Pote 300ML 22 unidades em [GEOGRAPHIC_DATA]" at bounding box center [358, 681] width 302 height 116
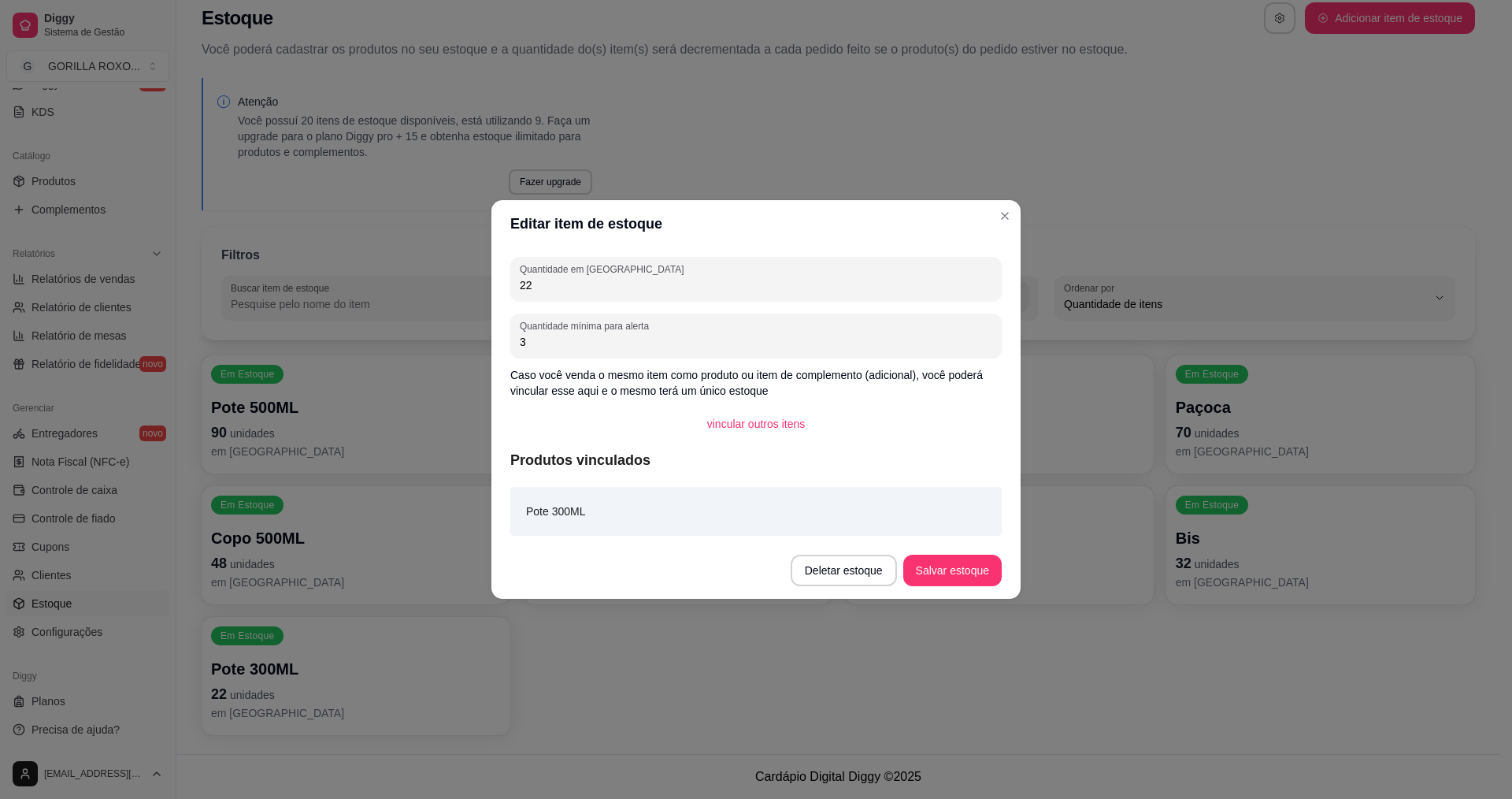
click at [578, 205] on header "Editar item de estoque" at bounding box center [756, 224] width 529 height 48
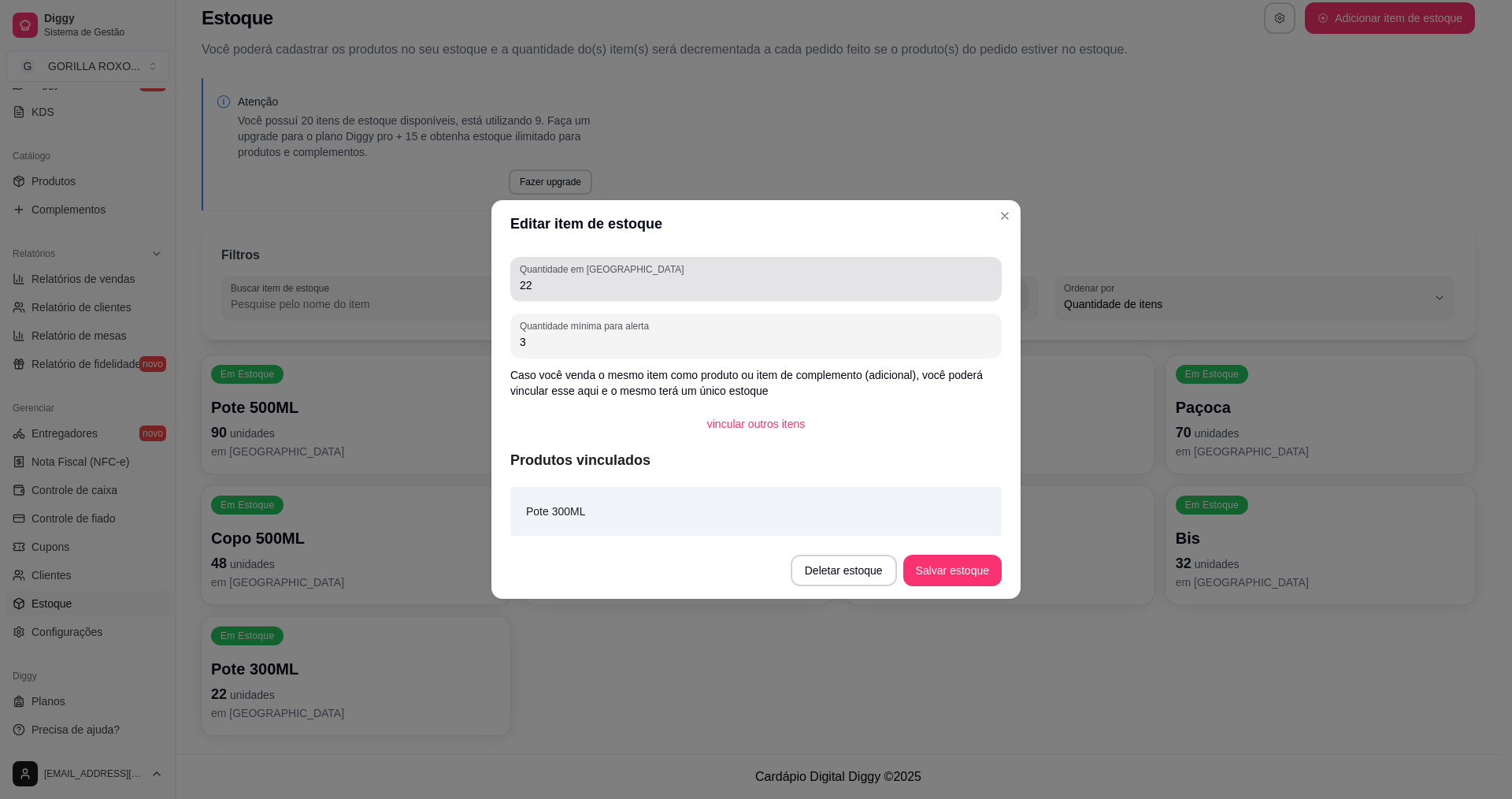
click at [573, 289] on input "22" at bounding box center [756, 285] width 472 height 16
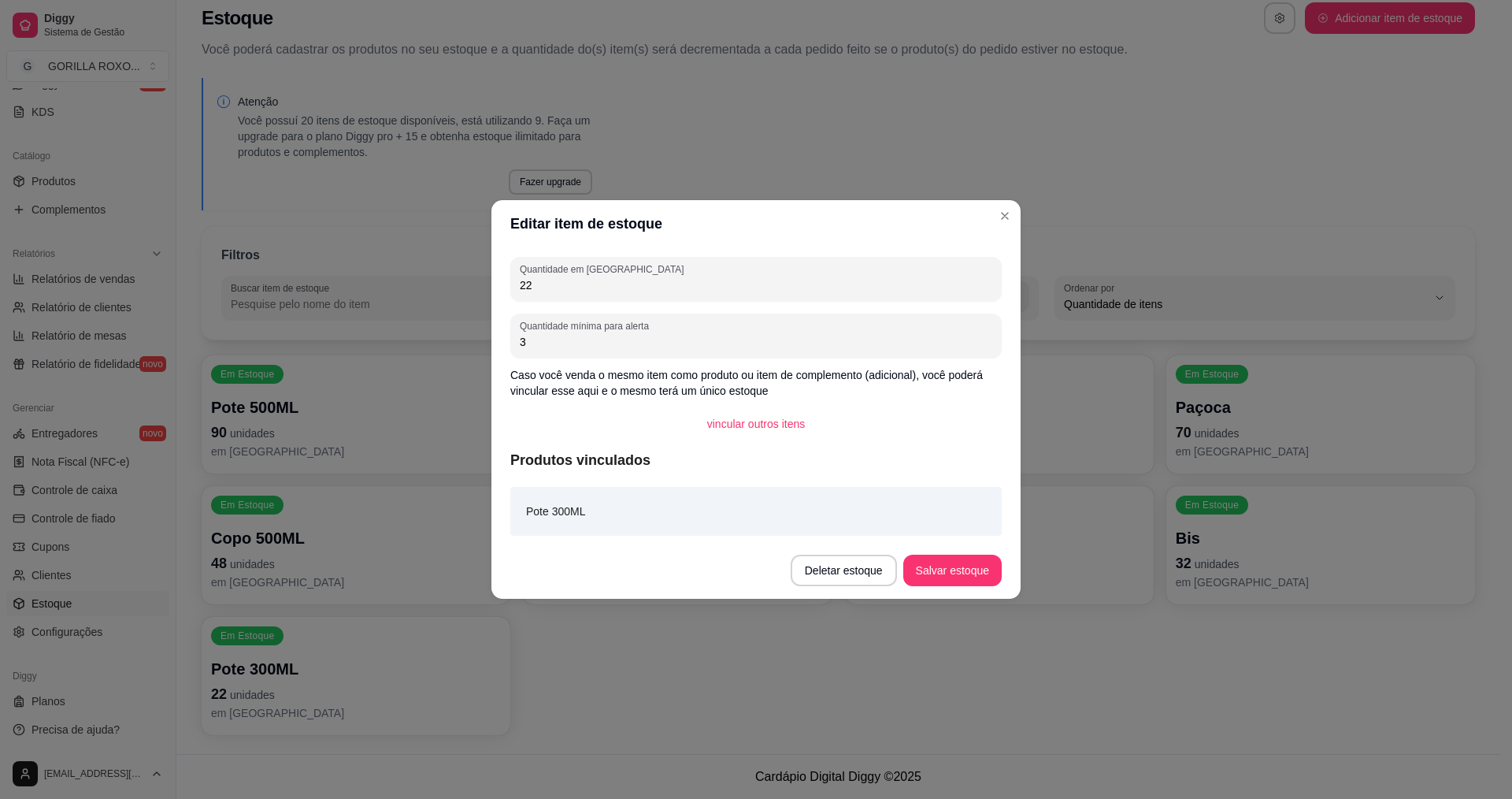
type input "2"
type input "32"
click at [988, 567] on button "Salvar estoque" at bounding box center [952, 571] width 96 height 31
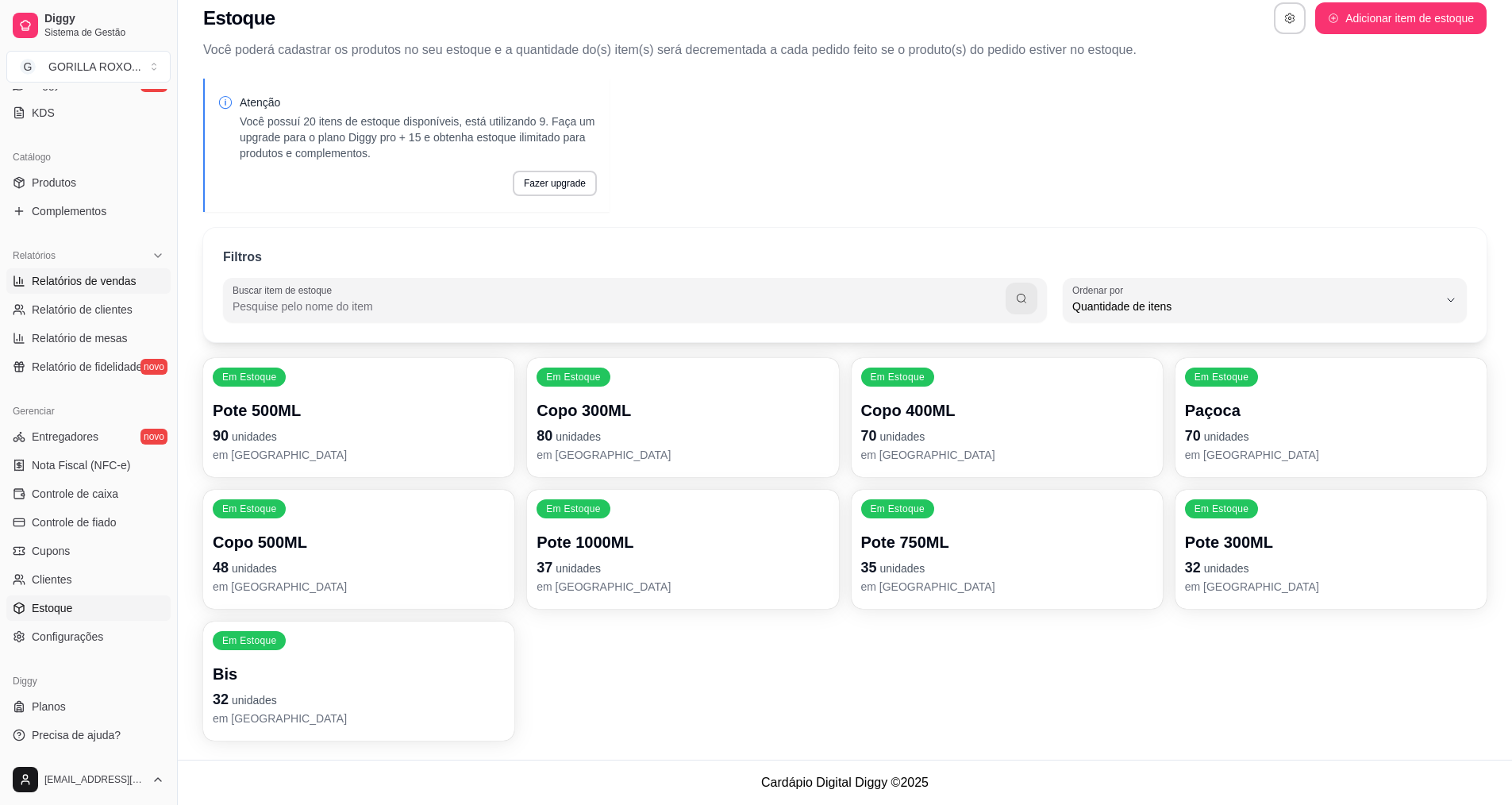
click at [110, 274] on span "Relatórios de vendas" at bounding box center [84, 280] width 105 height 16
select select "ALL"
select select "0"
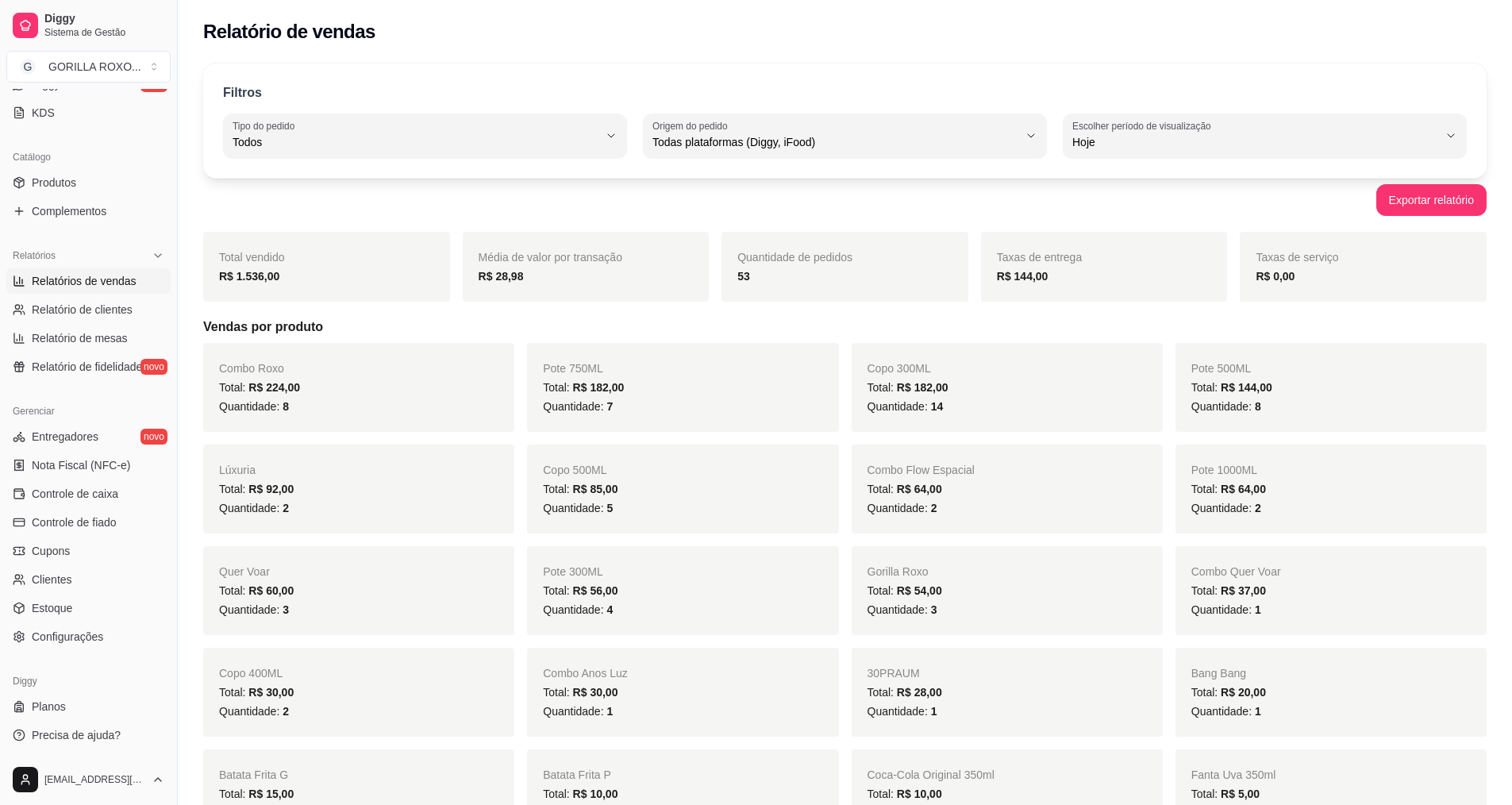
scroll to position [20, 0]
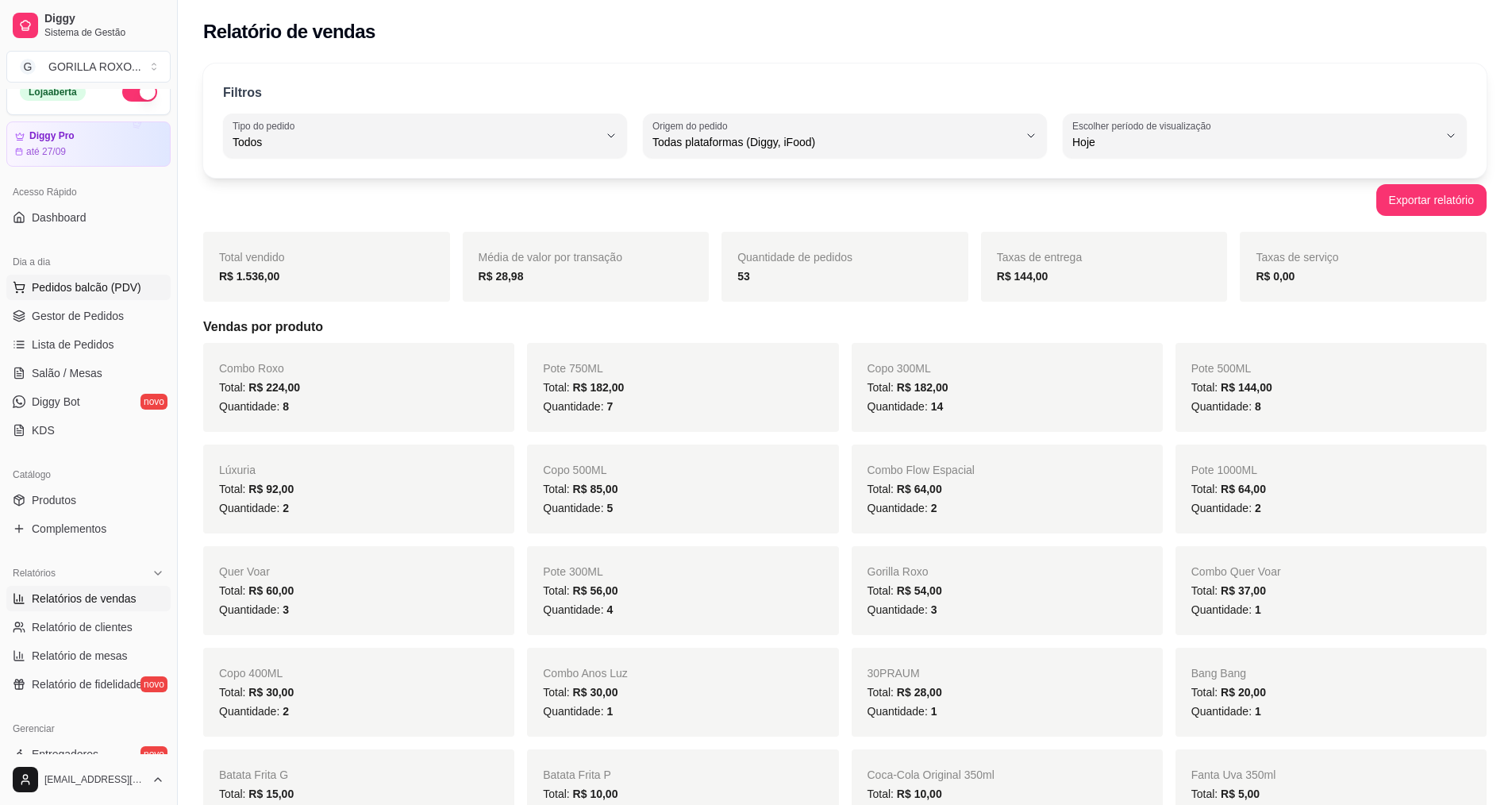
click at [97, 288] on span "Pedidos balcão (PDV)" at bounding box center [86, 287] width 110 height 16
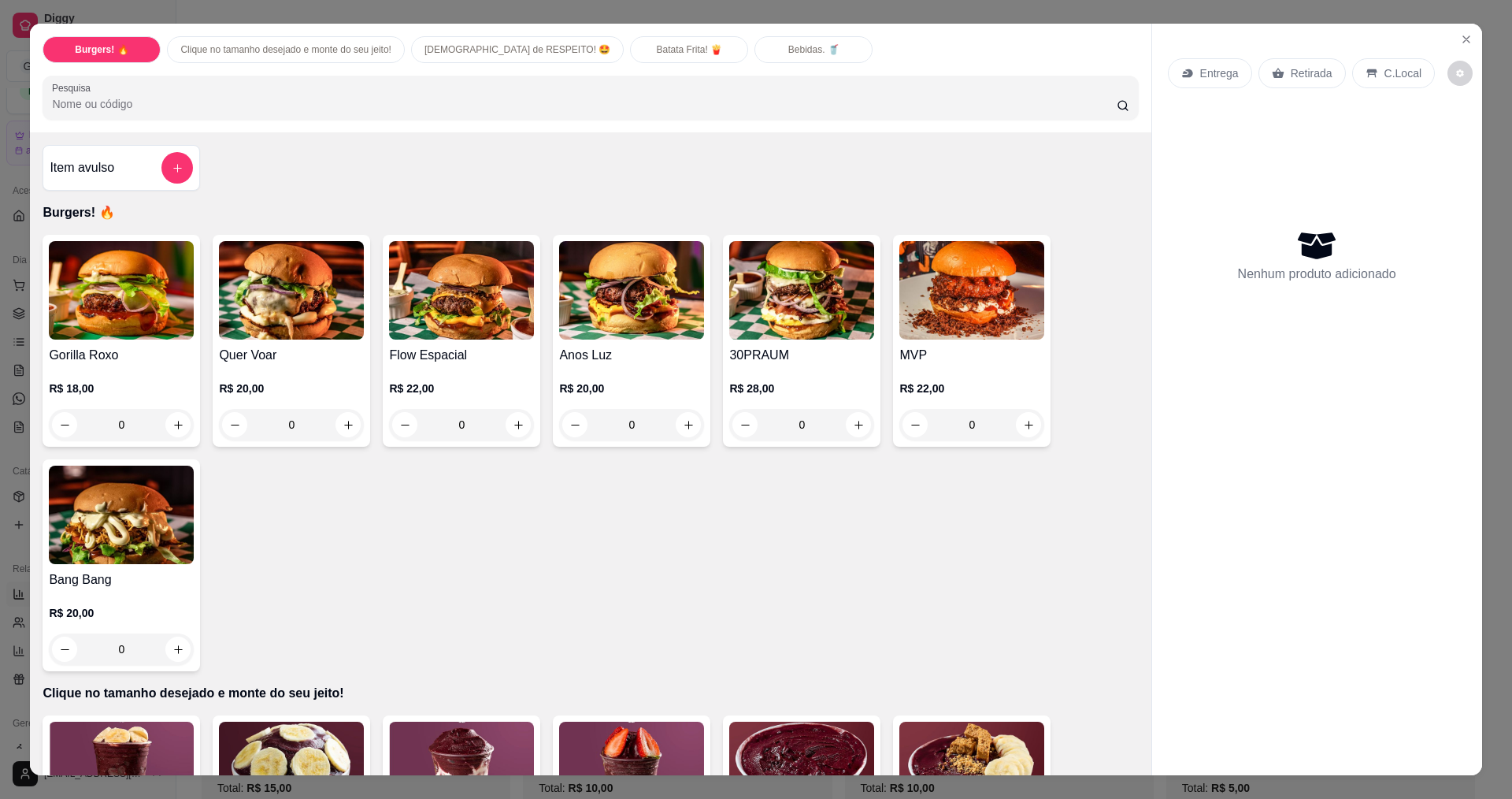
click at [178, 422] on div "0" at bounding box center [121, 425] width 145 height 31
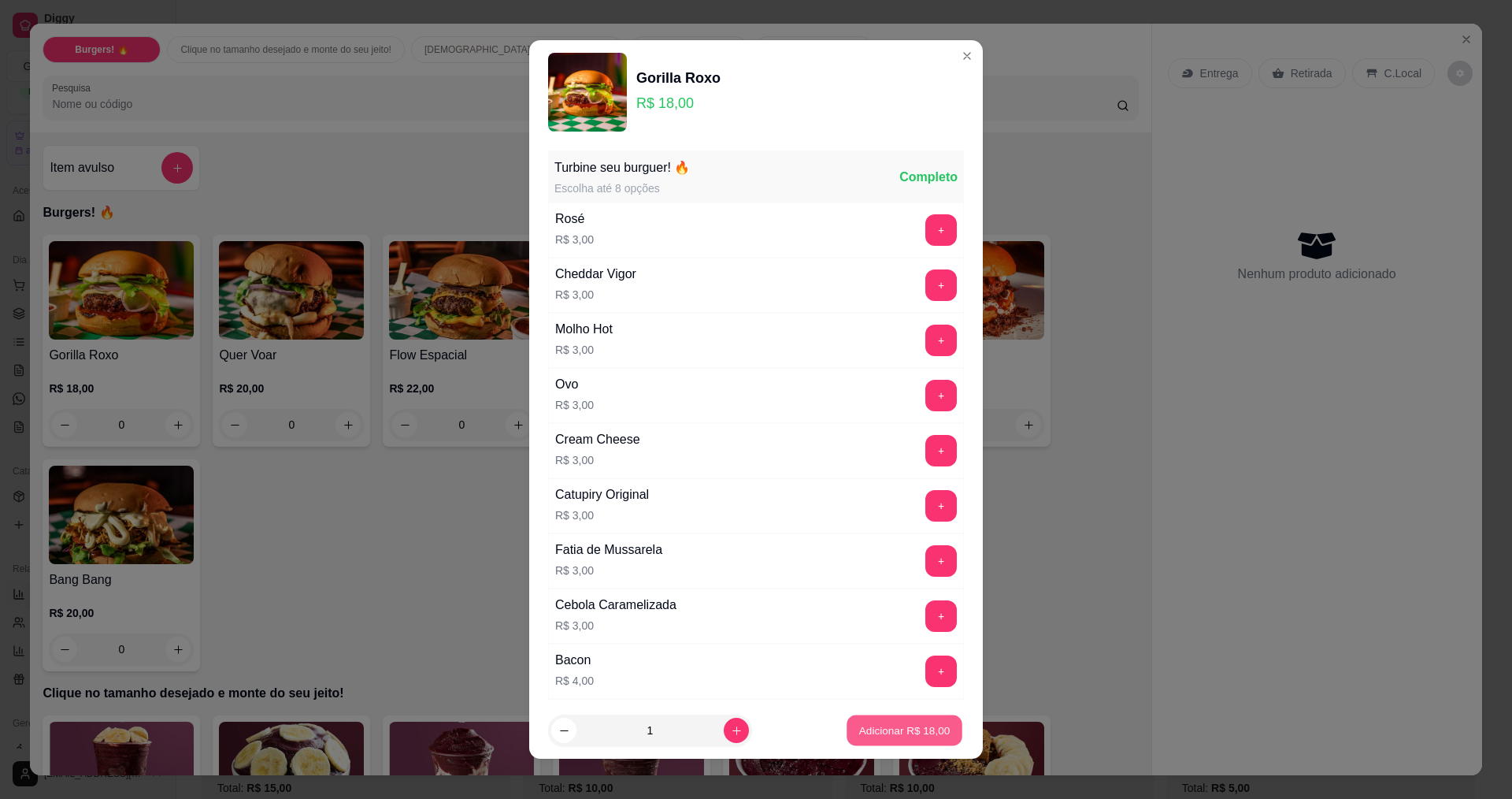
click at [887, 724] on p "Adicionar R$ 18,00" at bounding box center [905, 730] width 92 height 15
type input "1"
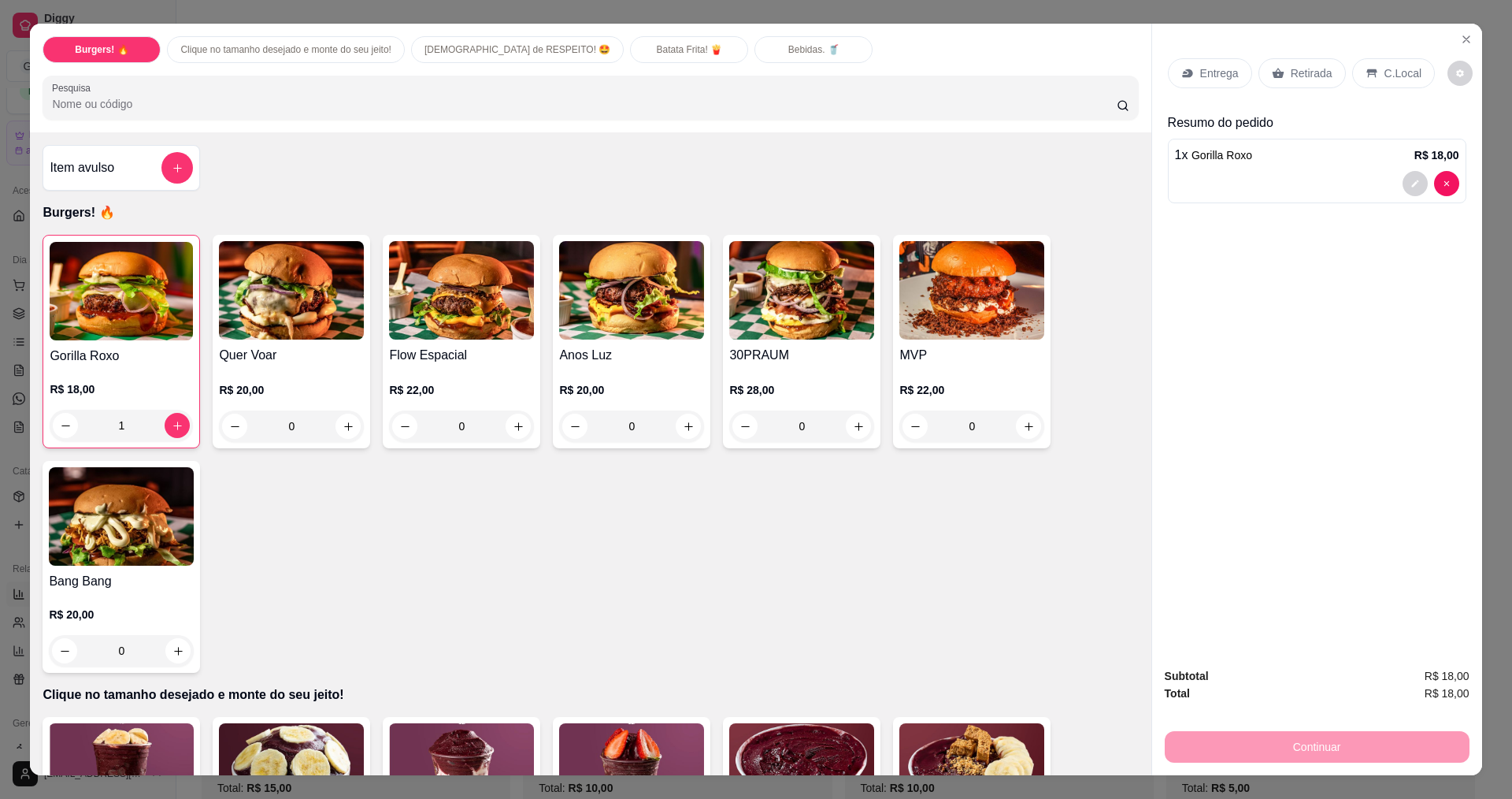
click at [1307, 81] on p "Retirada" at bounding box center [1312, 72] width 42 height 16
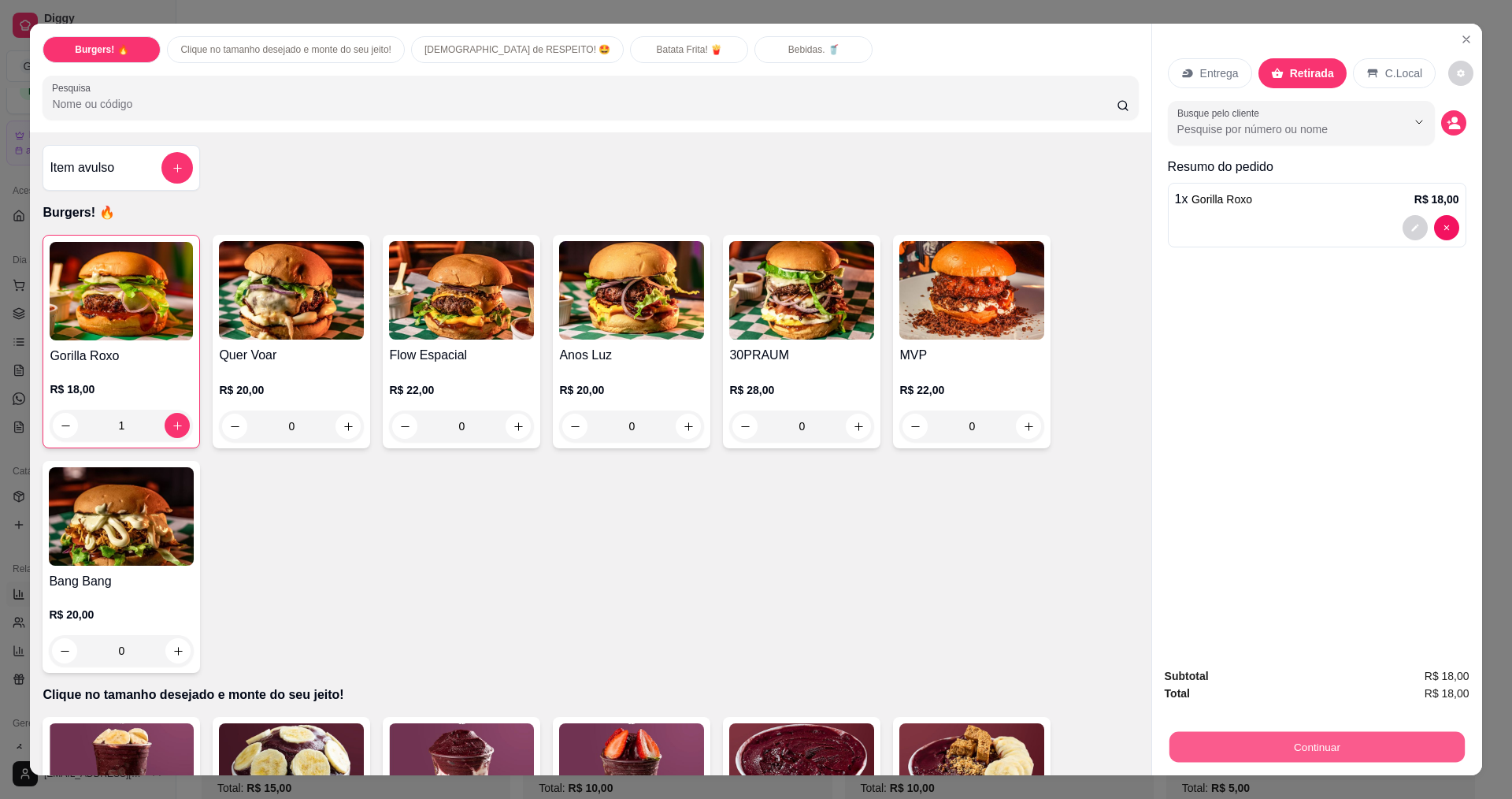
click at [1276, 750] on button "Continuar" at bounding box center [1316, 747] width 296 height 31
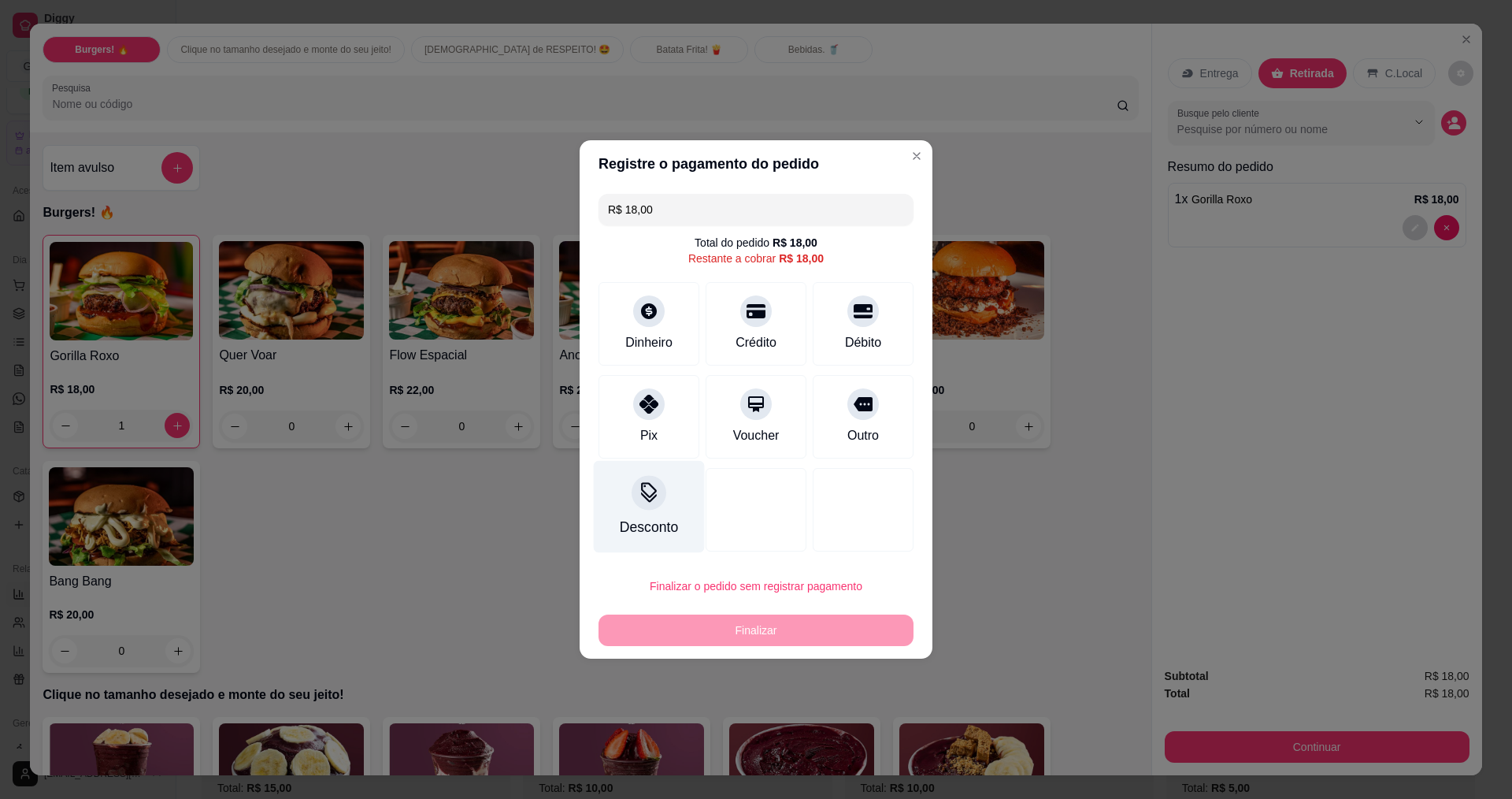
click at [652, 501] on icon at bounding box center [649, 492] width 20 height 20
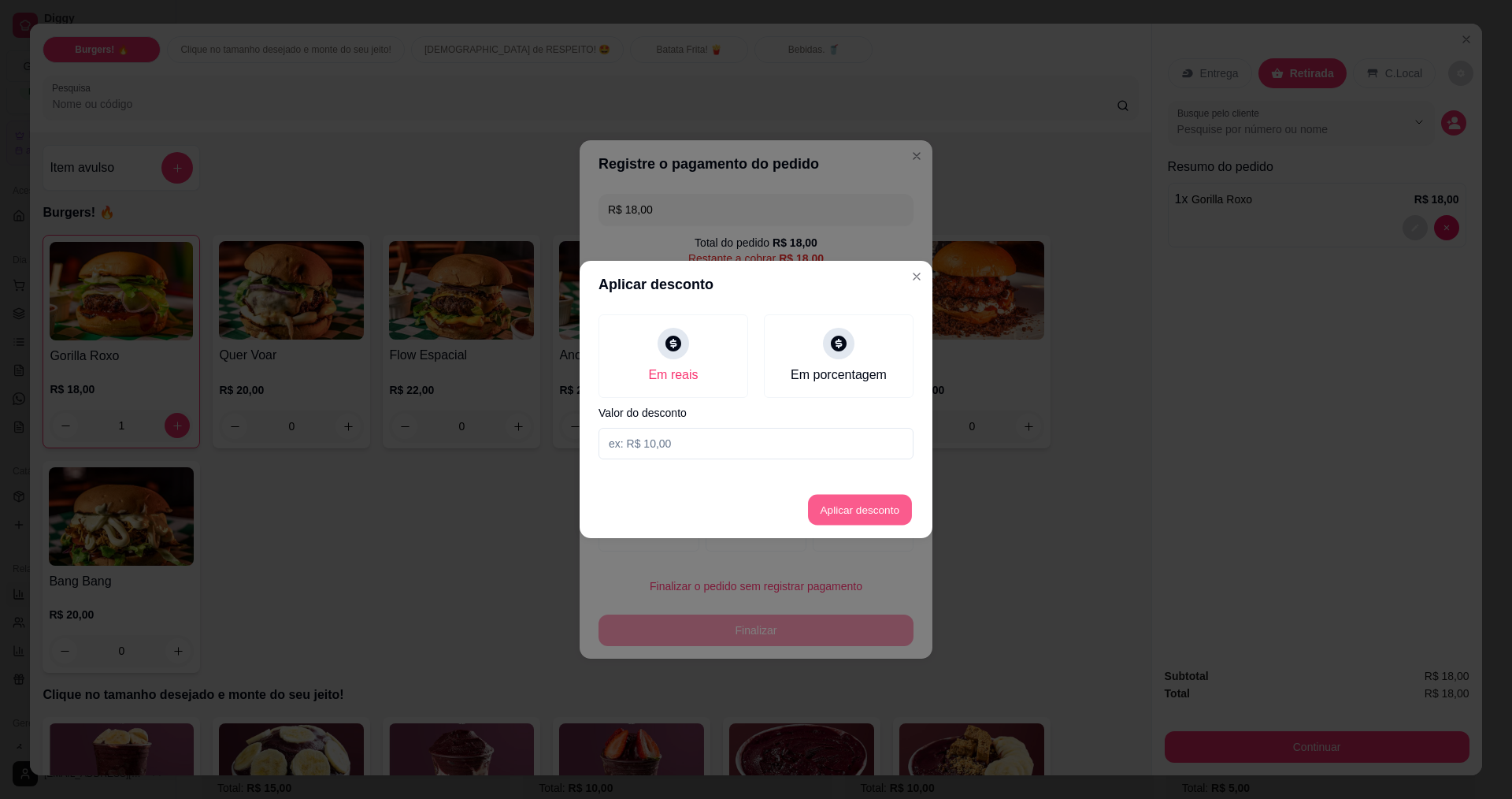
click at [856, 517] on button "Aplicar desconto" at bounding box center [860, 510] width 103 height 31
type input "18,00"
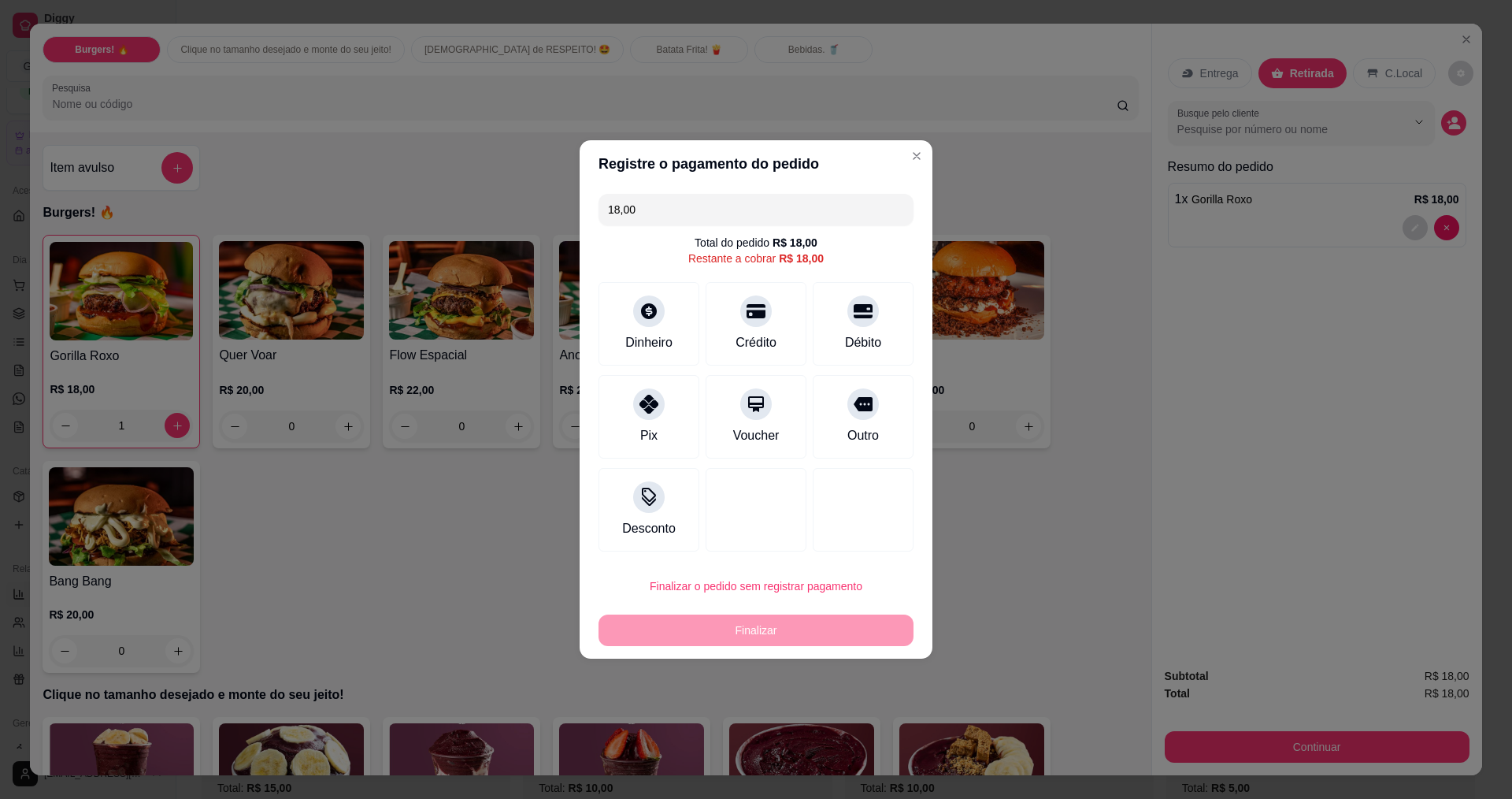
click at [775, 639] on div "Finalizar" at bounding box center [756, 630] width 315 height 31
click at [729, 619] on div "Finalizar" at bounding box center [756, 630] width 315 height 31
click at [758, 578] on button "Finalizar o pedido sem registrar pagamento" at bounding box center [756, 587] width 306 height 31
click at [859, 721] on button "Confirmar" at bounding box center [857, 715] width 59 height 25
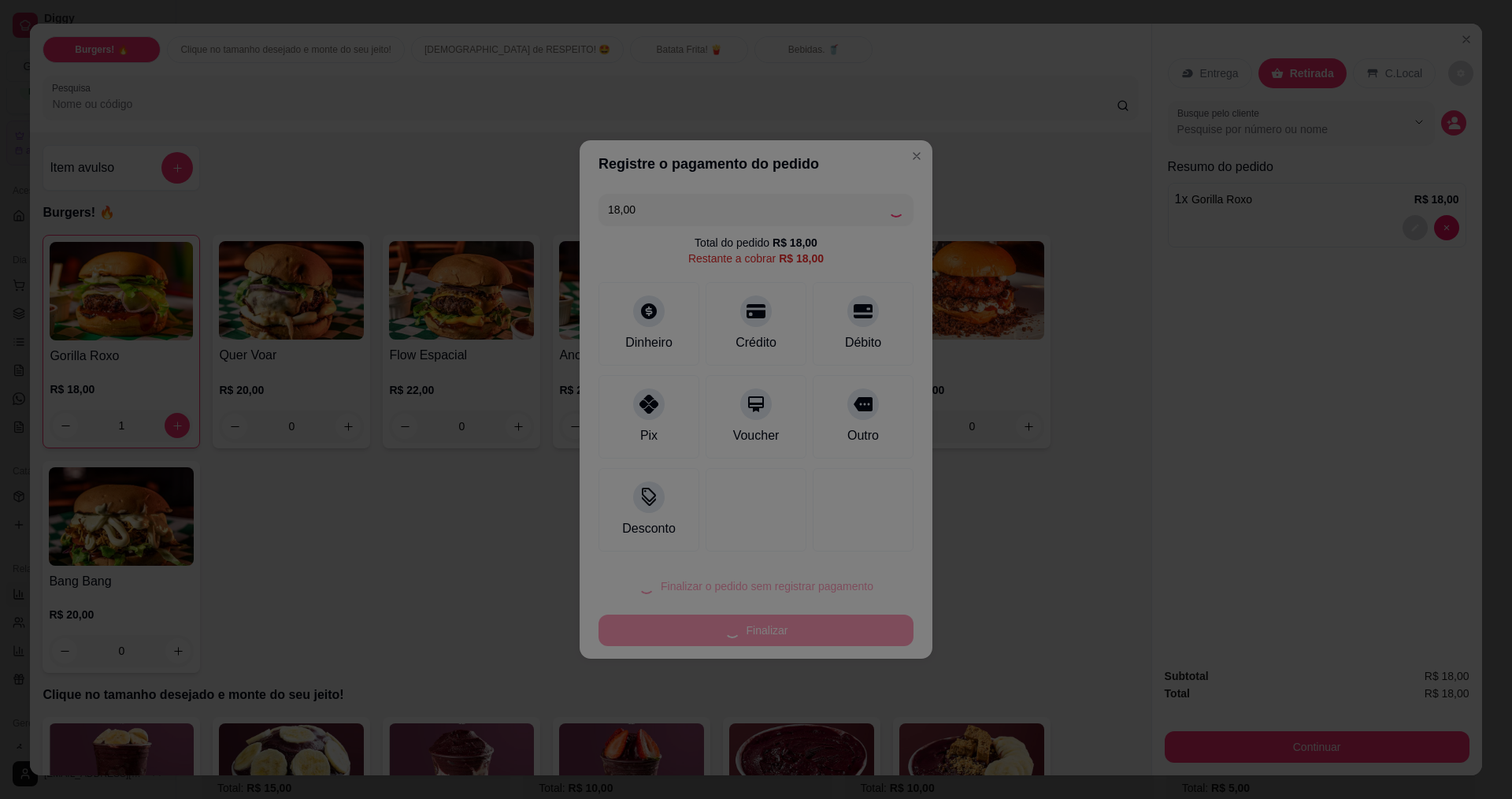
type input "0"
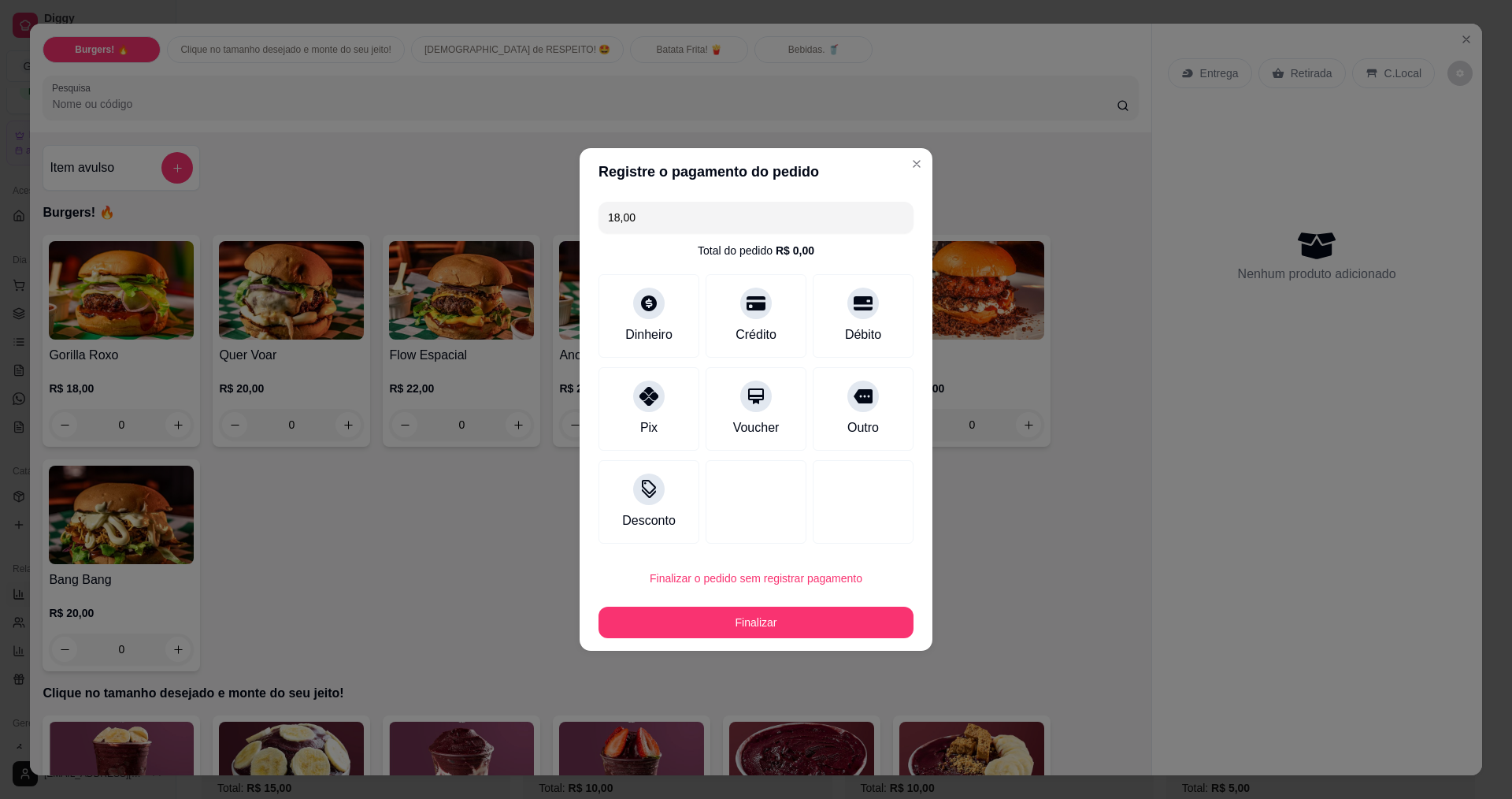
type input "R$ 0,00"
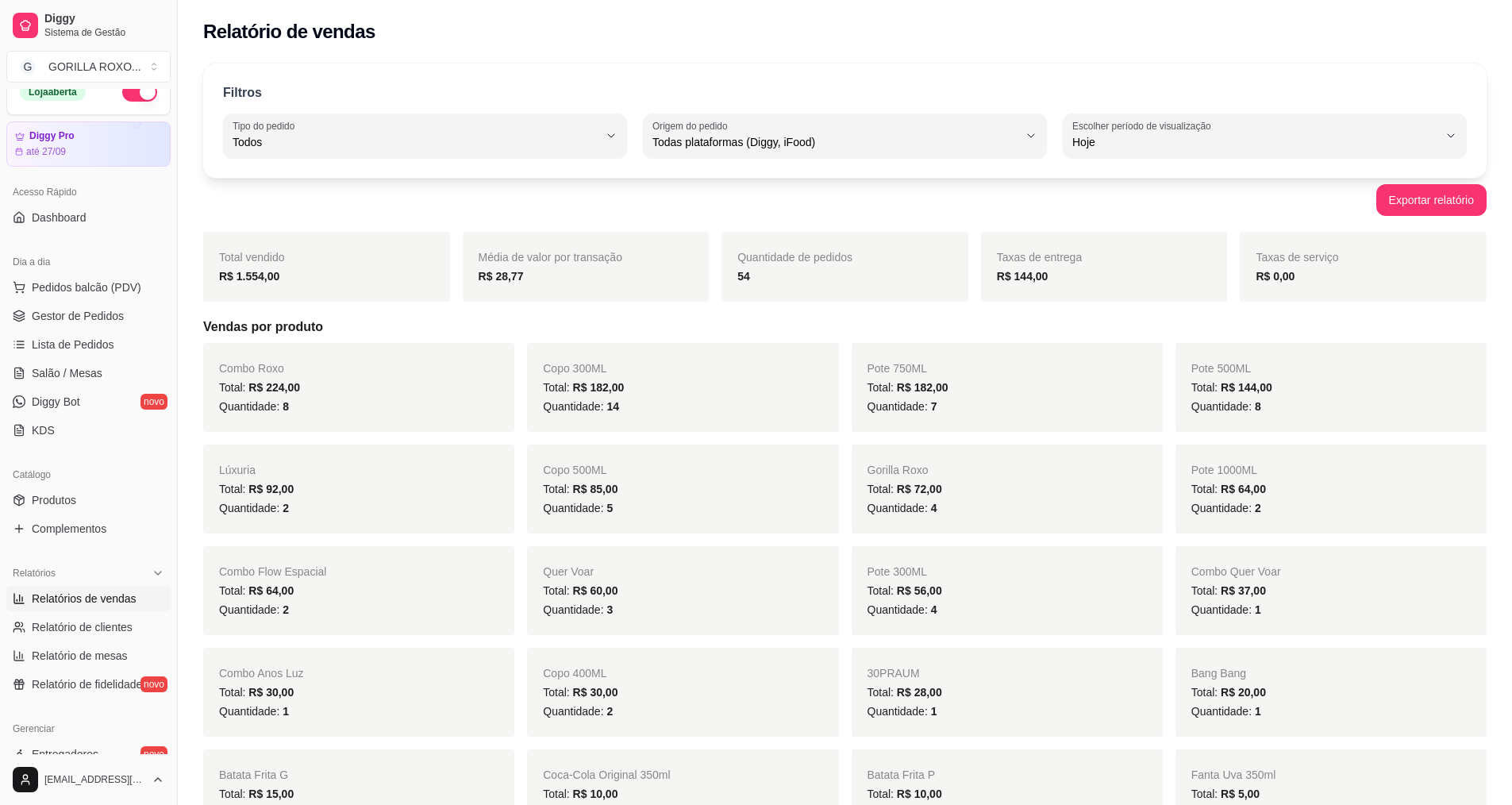
click at [139, 95] on button "button" at bounding box center [140, 91] width 35 height 19
